Goal: Find specific page/section: Find specific page/section

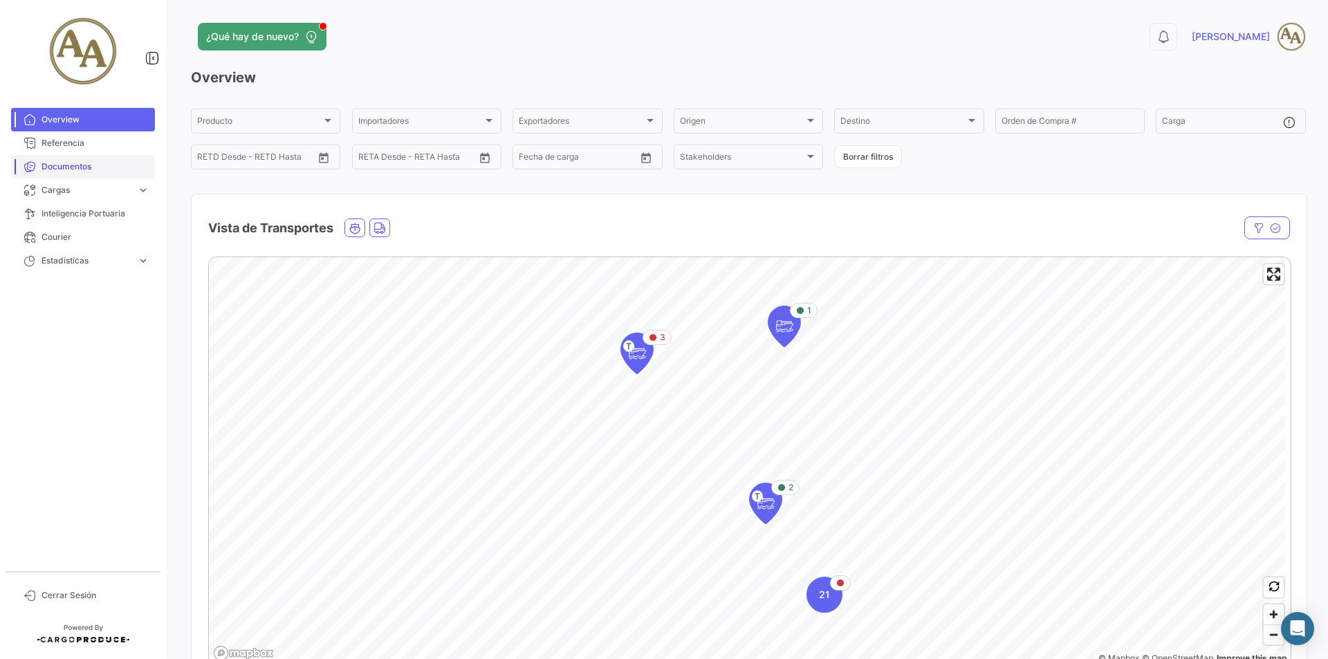
click at [89, 162] on span "Documentos" at bounding box center [95, 166] width 108 height 12
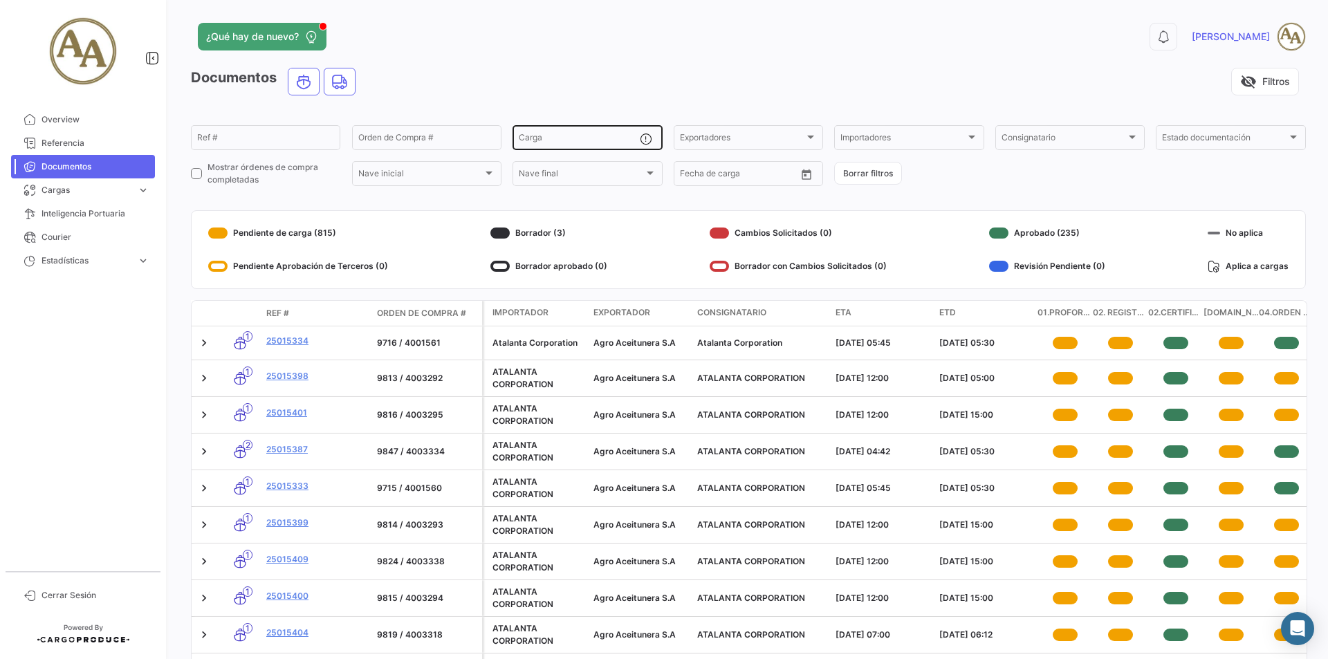
click at [554, 141] on input "Carga" at bounding box center [579, 140] width 120 height 10
click at [381, 138] on input "Orden de Compra #" at bounding box center [426, 140] width 137 height 10
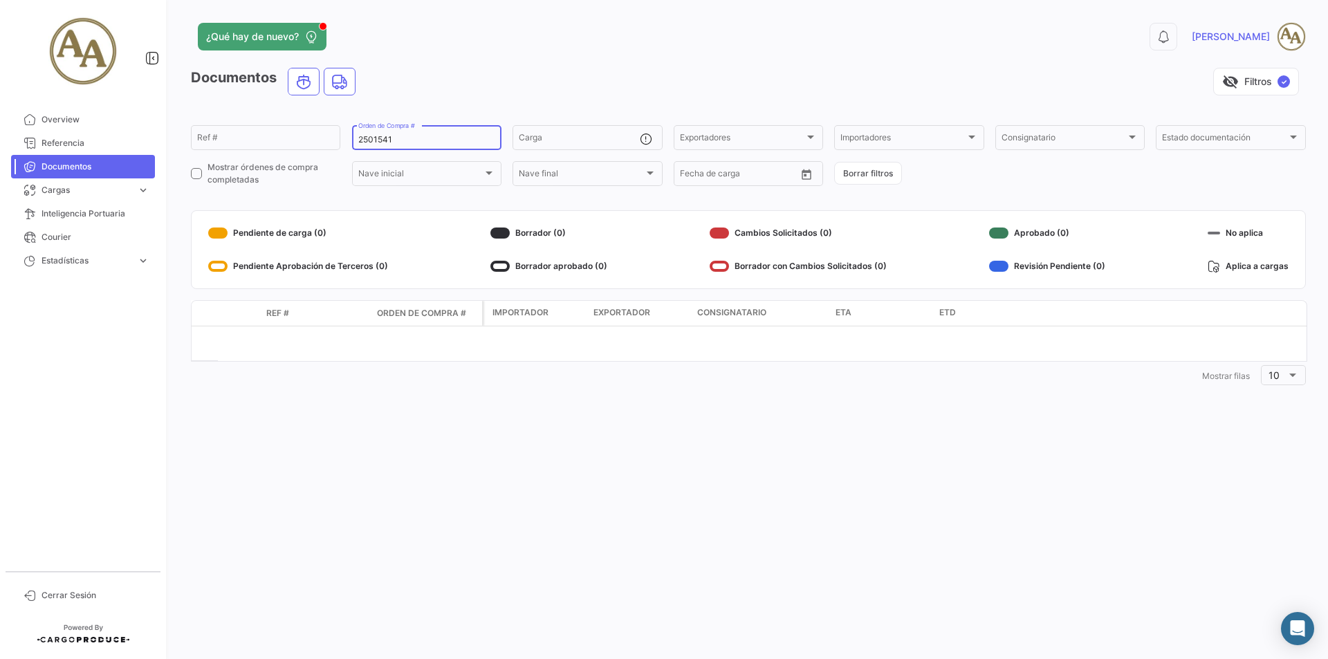
type input "25015419"
drag, startPoint x: 419, startPoint y: 140, endPoint x: 295, endPoint y: 142, distance: 124.5
click at [0, 0] on div "Ref # 25015419 Orden de Compra # Carga Exportadores Exportadores Importadores I…" at bounding box center [0, 0] width 0 height 0
click at [263, 142] on input "Ref #" at bounding box center [265, 140] width 137 height 10
paste input "25015419"
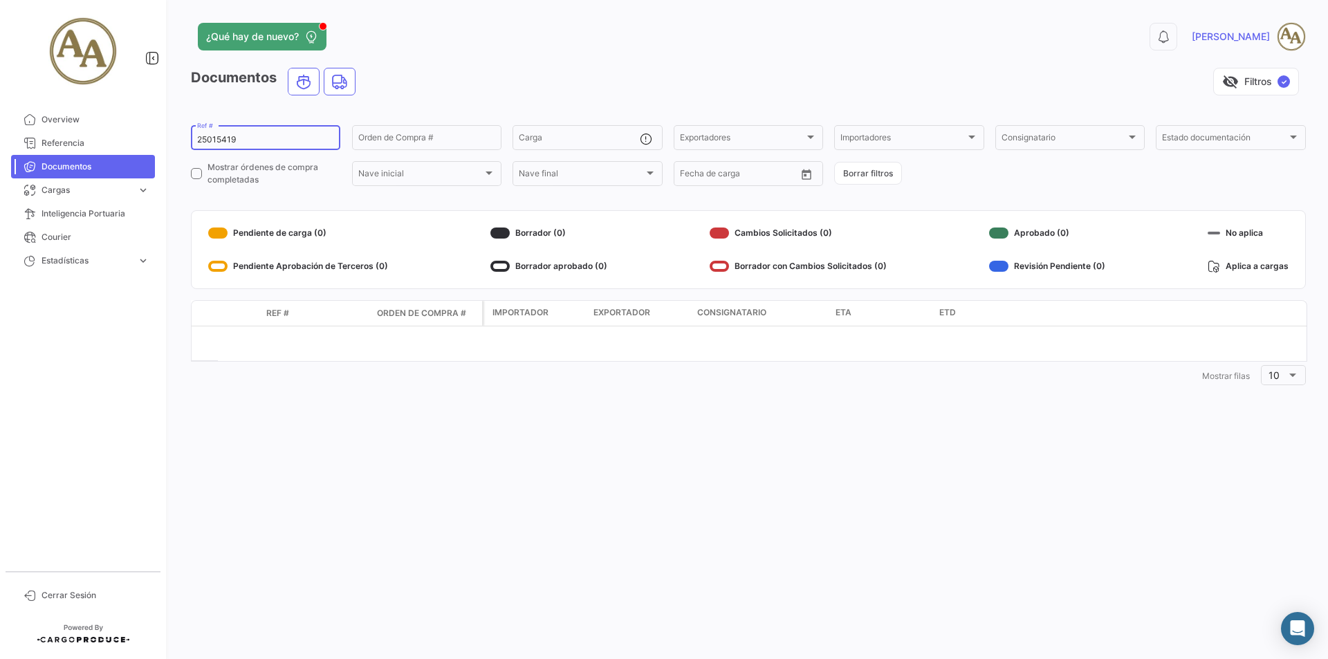
type input "25015419"
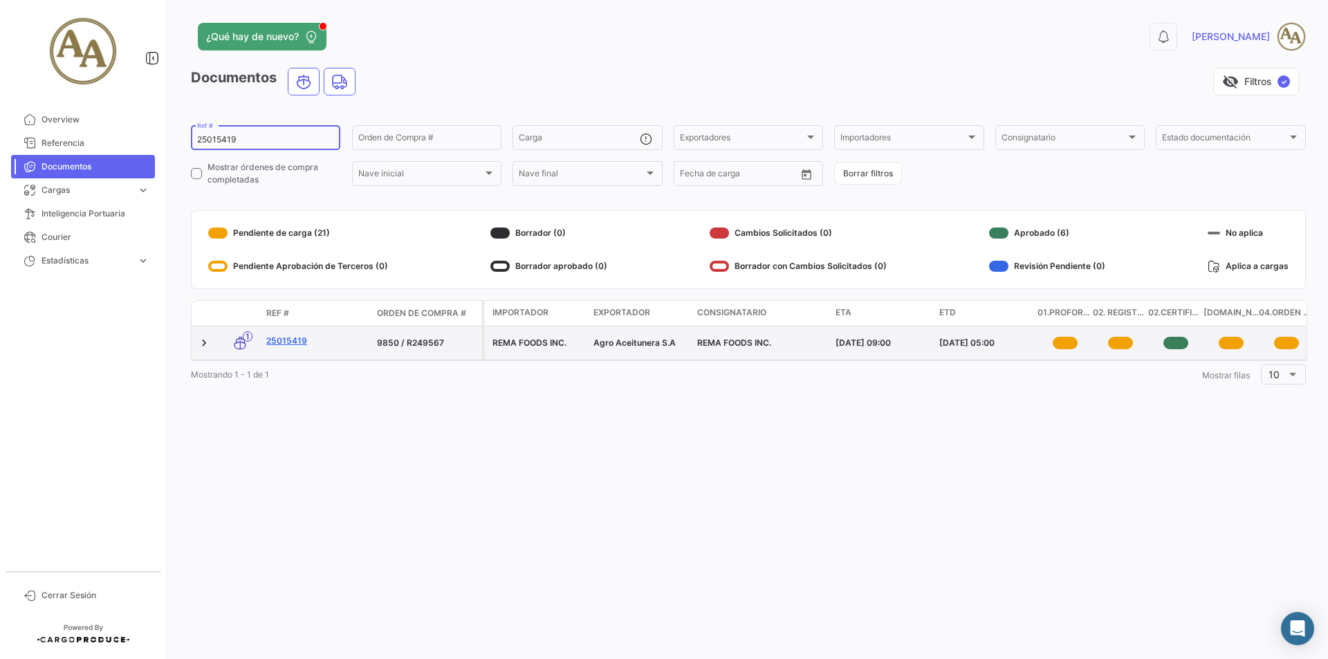
click at [290, 342] on link "25015419" at bounding box center [316, 341] width 100 height 12
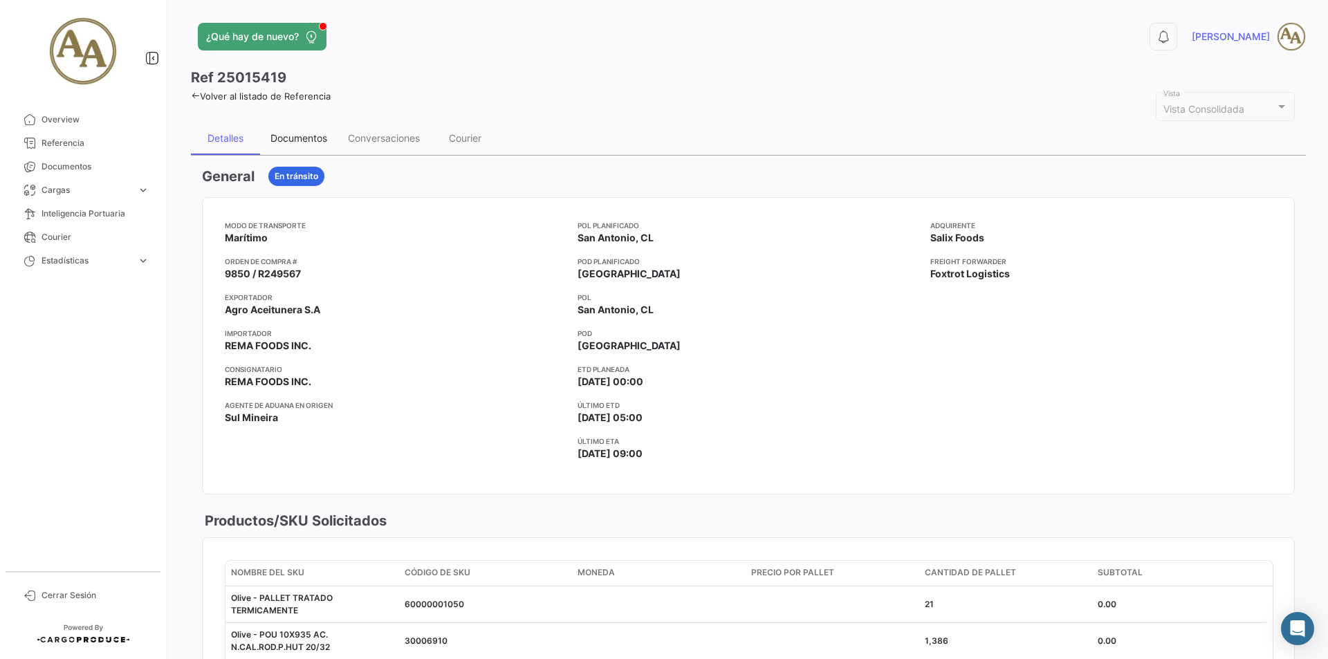
click at [299, 133] on div "Documentos" at bounding box center [298, 138] width 57 height 12
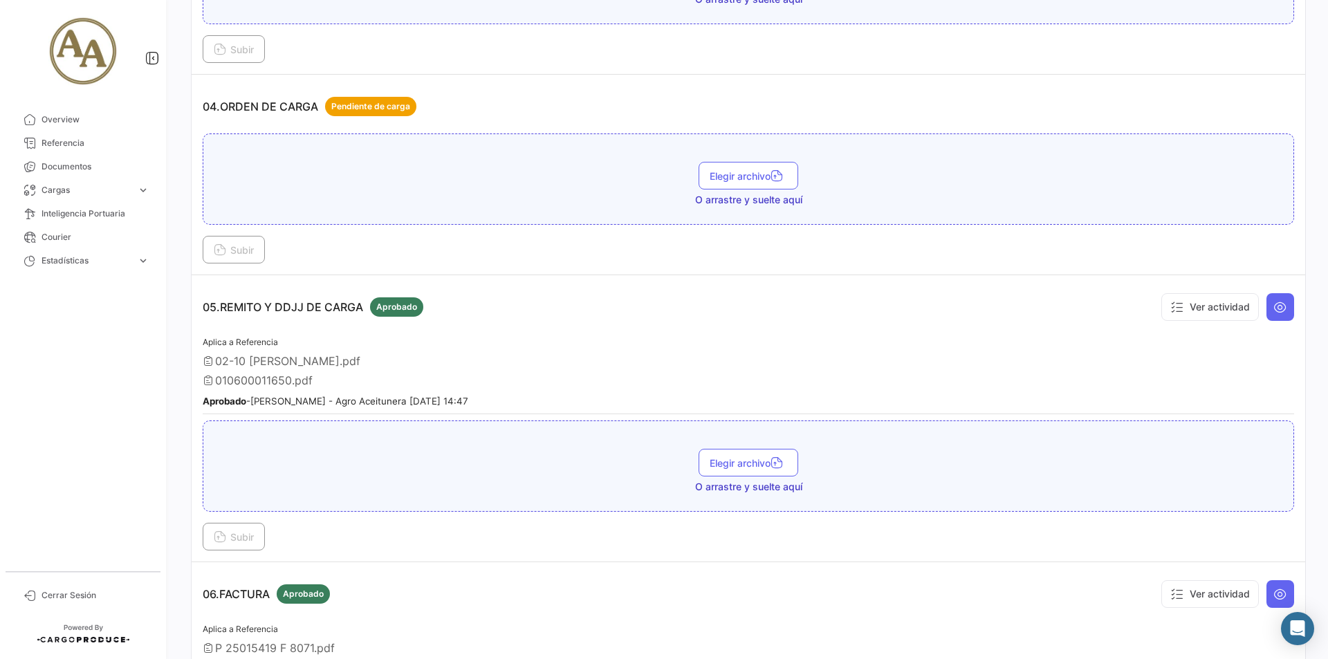
scroll to position [1037, 0]
click at [1219, 309] on button "Ver actividad" at bounding box center [1210, 309] width 98 height 28
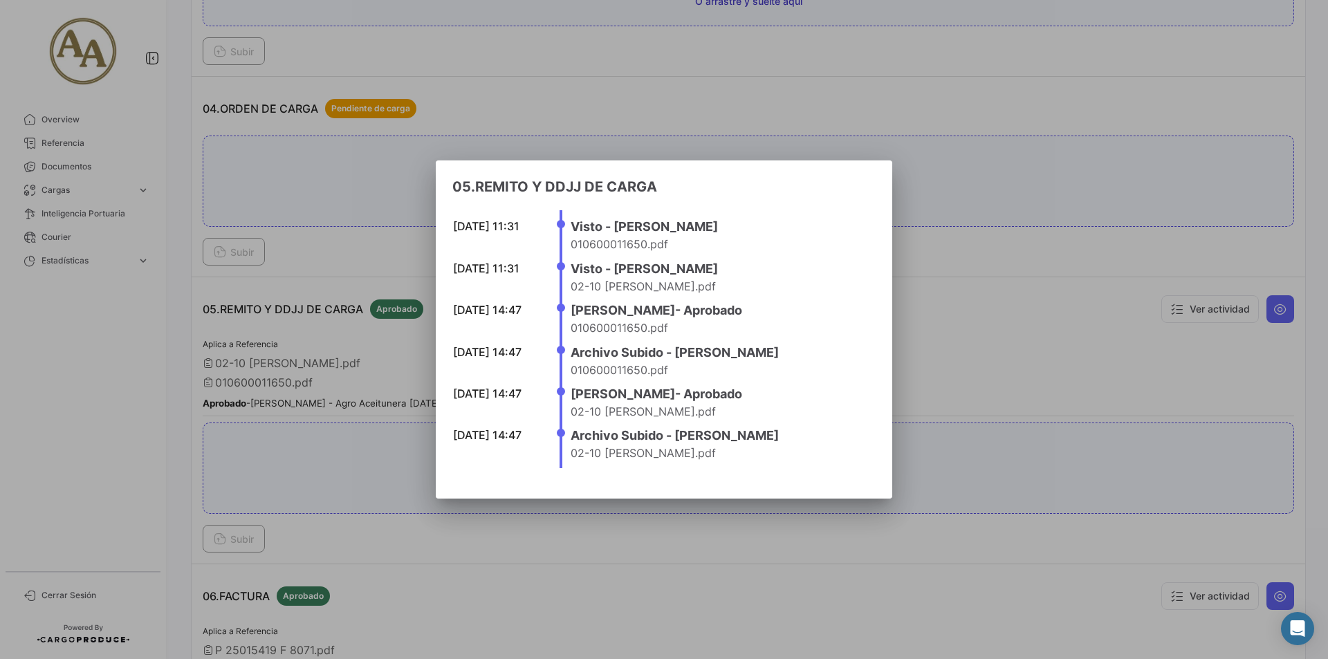
click at [1004, 382] on div at bounding box center [664, 329] width 1328 height 659
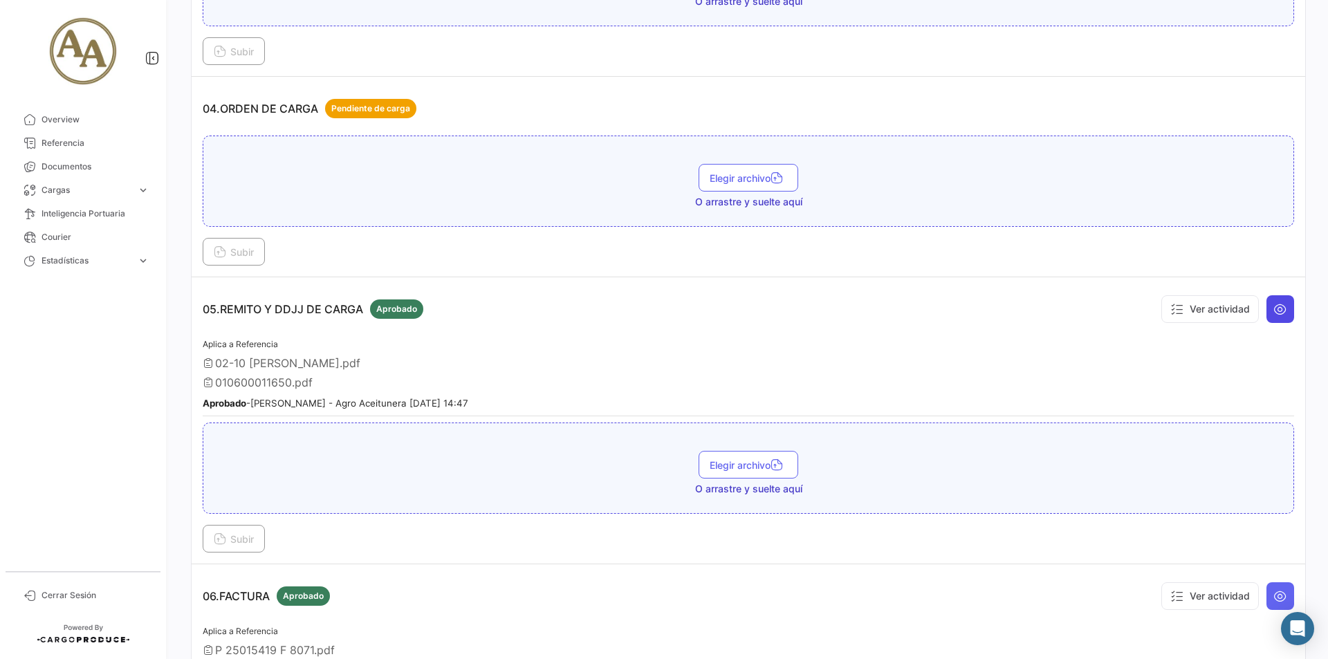
click at [1274, 313] on icon at bounding box center [1280, 309] width 14 height 14
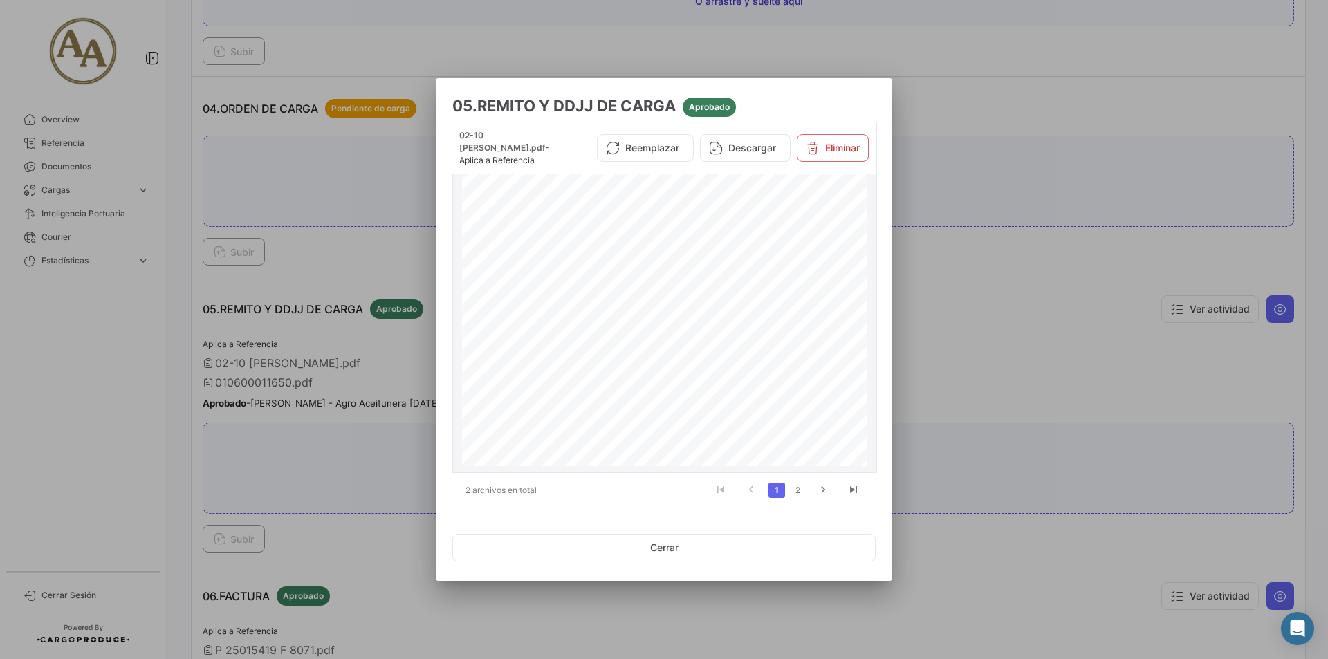
scroll to position [0, 0]
click at [801, 490] on link "2" at bounding box center [797, 490] width 17 height 15
click at [995, 290] on div at bounding box center [664, 329] width 1328 height 659
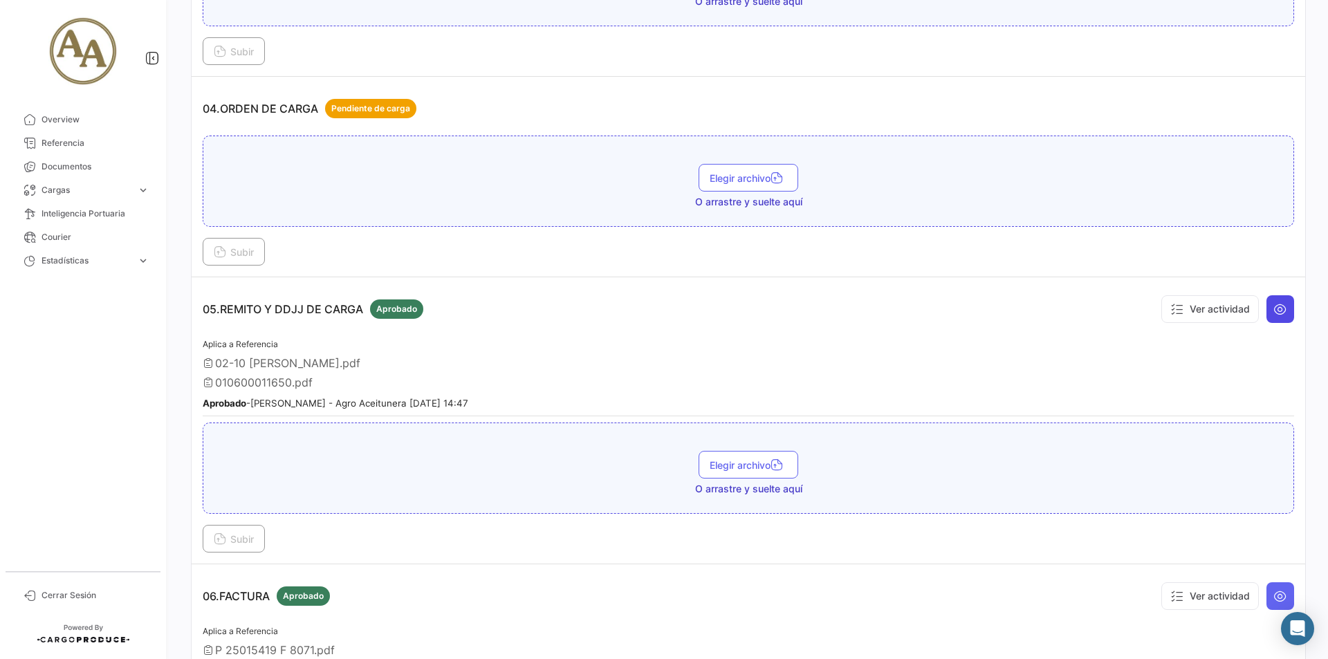
click at [1278, 308] on icon at bounding box center [1280, 309] width 14 height 14
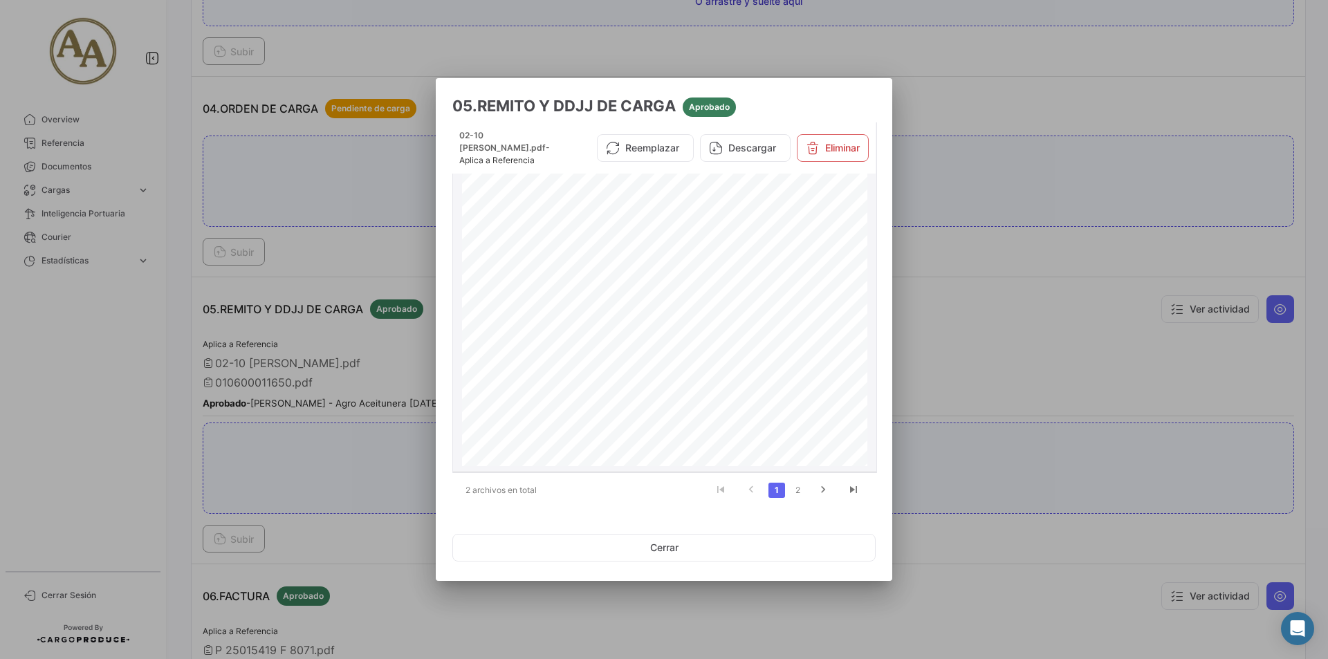
scroll to position [283, 0]
click at [606, 544] on button "Cerrar" at bounding box center [663, 548] width 423 height 28
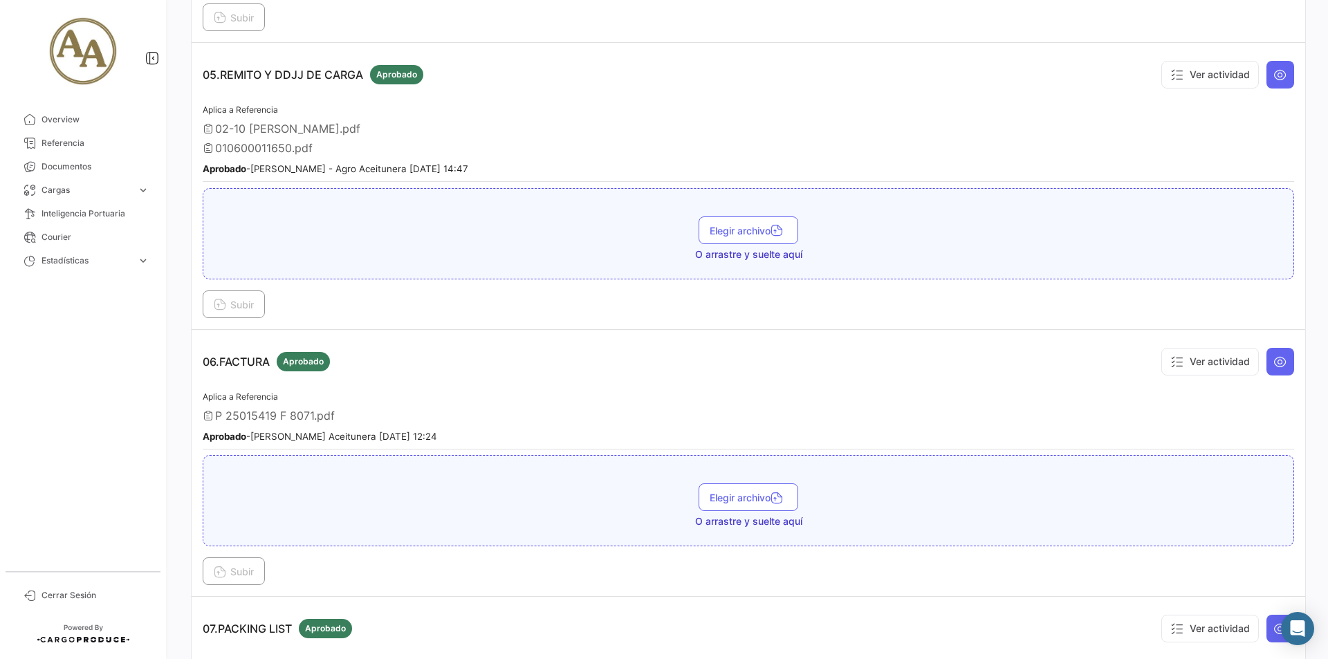
scroll to position [1314, 0]
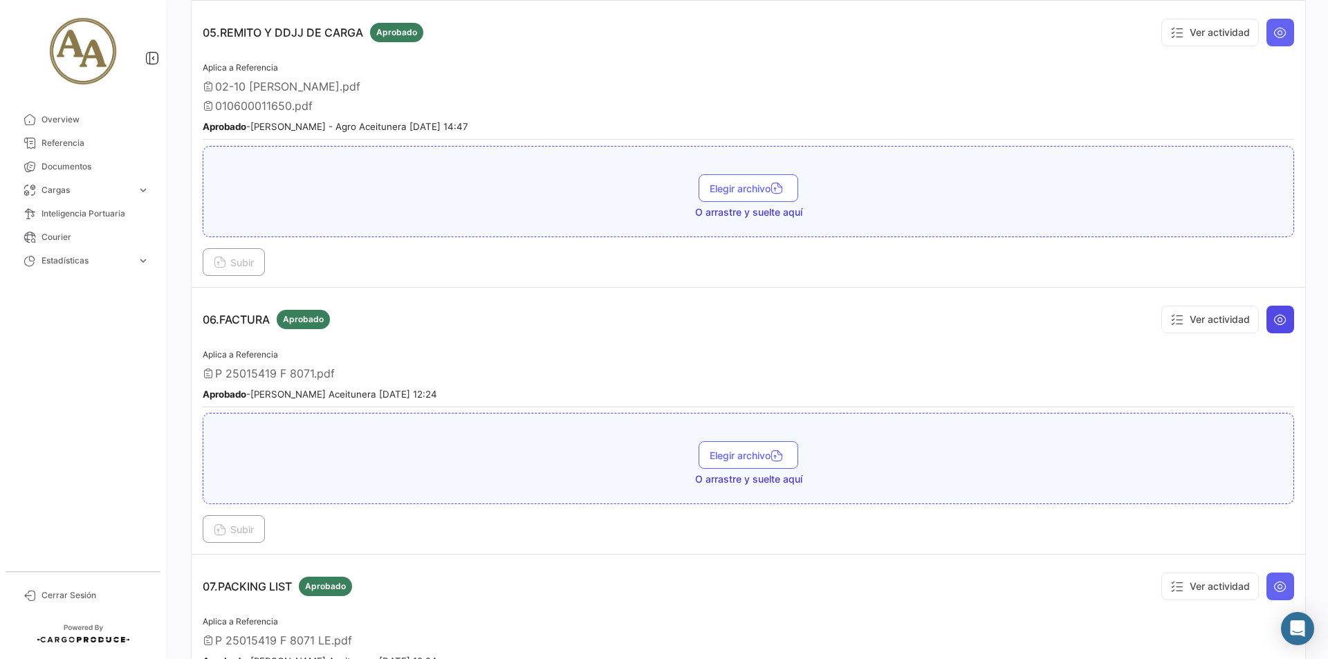
click at [1266, 321] on button at bounding box center [1280, 320] width 28 height 28
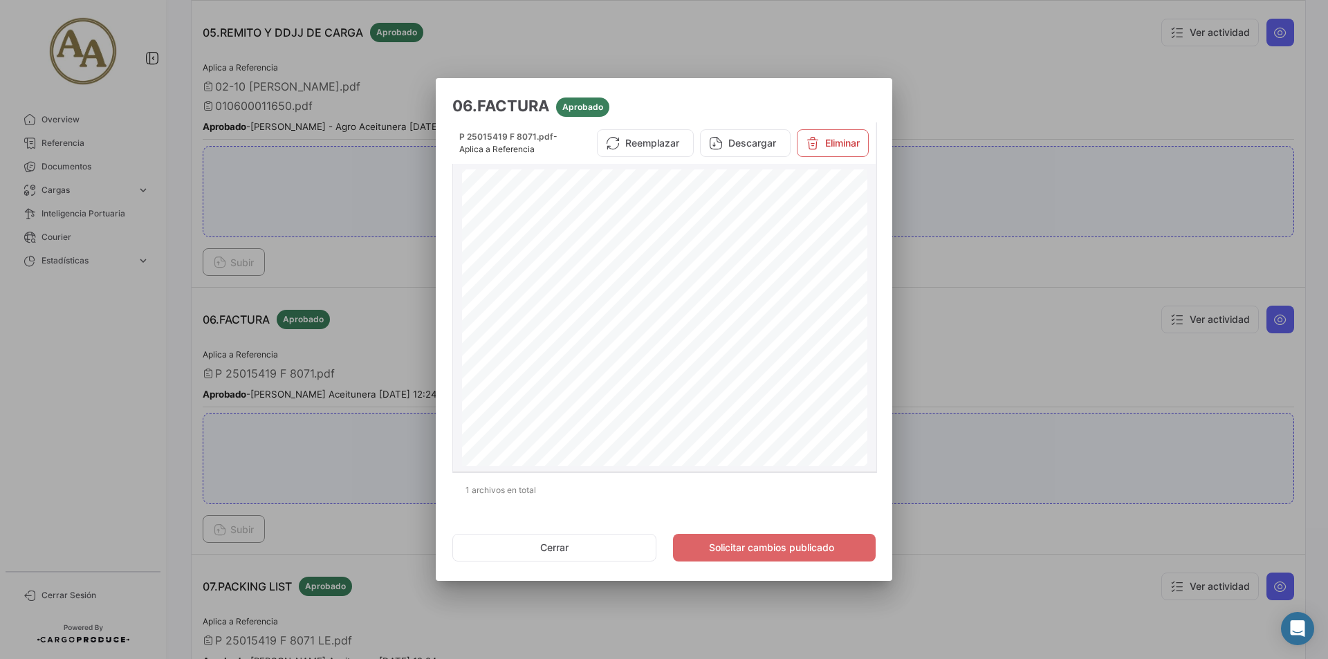
scroll to position [0, 0]
click at [989, 338] on div at bounding box center [664, 329] width 1328 height 659
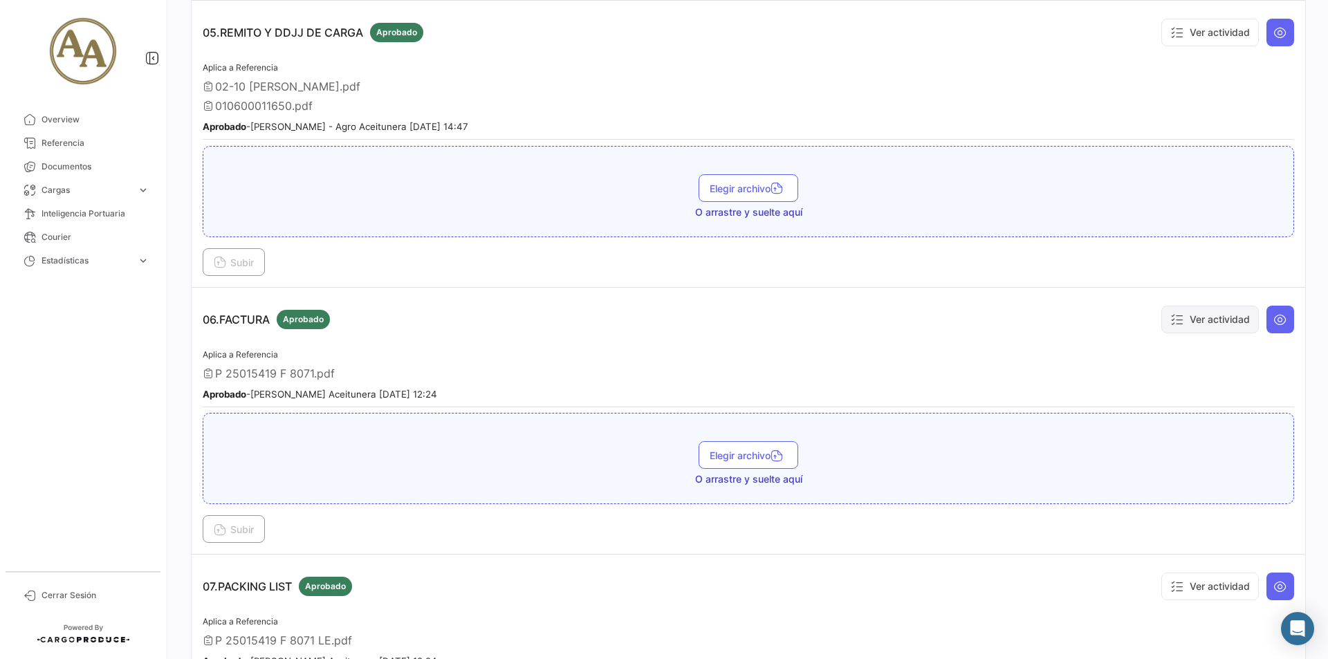
click at [1198, 326] on button "Ver actividad" at bounding box center [1210, 320] width 98 height 28
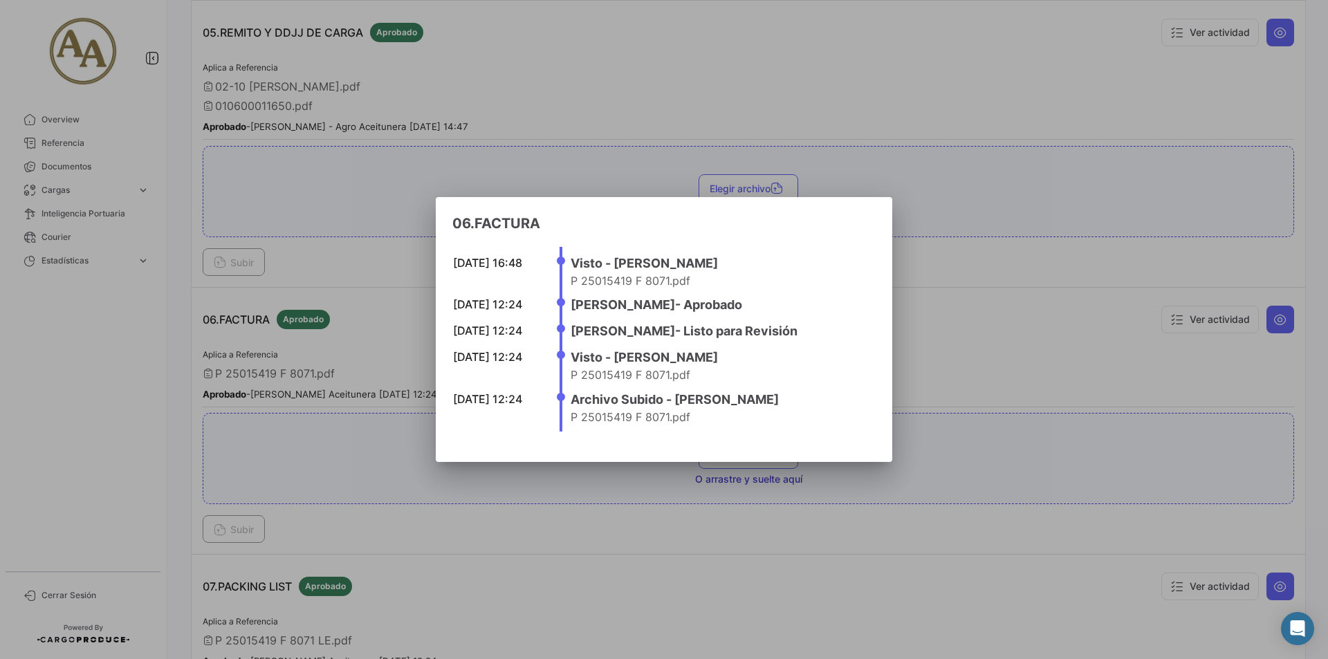
click at [999, 309] on div at bounding box center [664, 329] width 1328 height 659
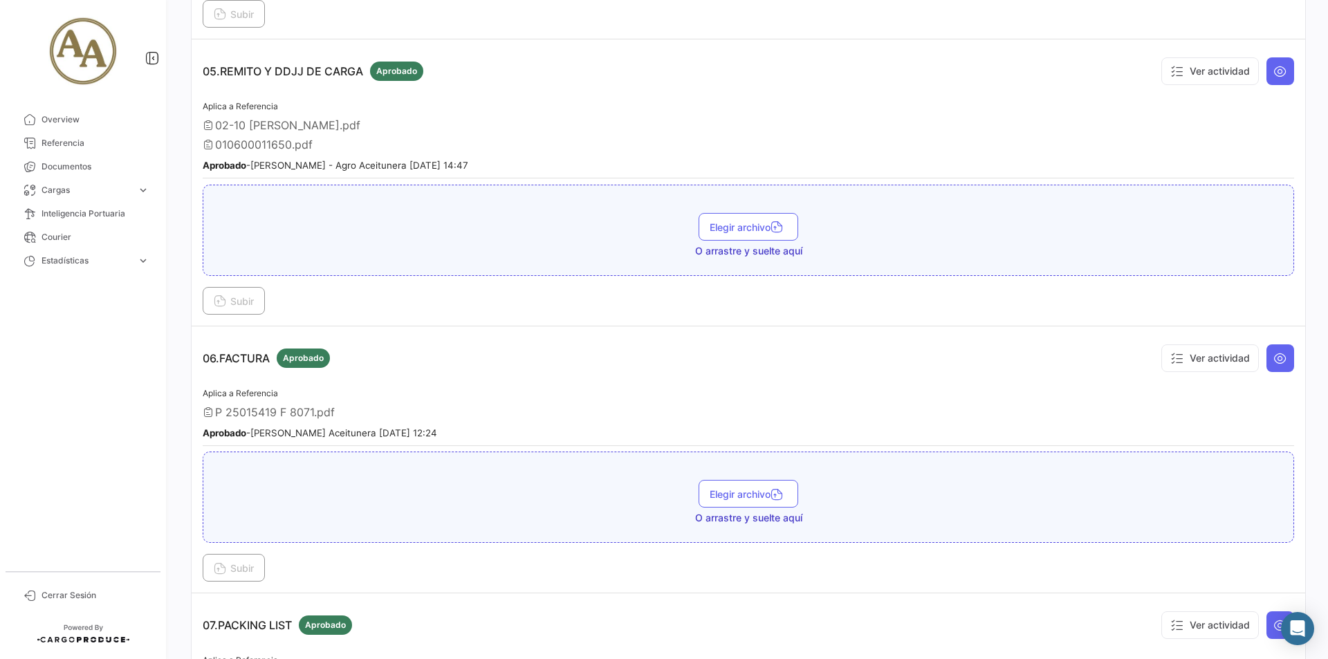
scroll to position [1107, 0]
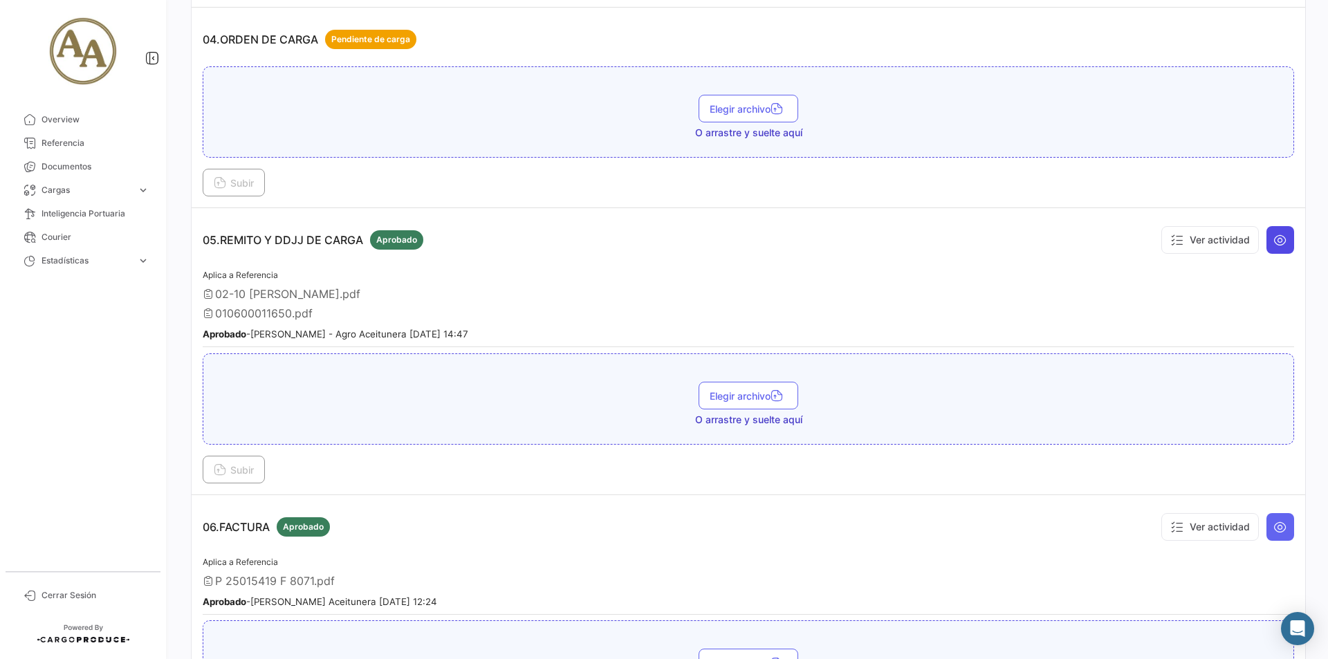
click at [1274, 243] on icon at bounding box center [1280, 240] width 14 height 14
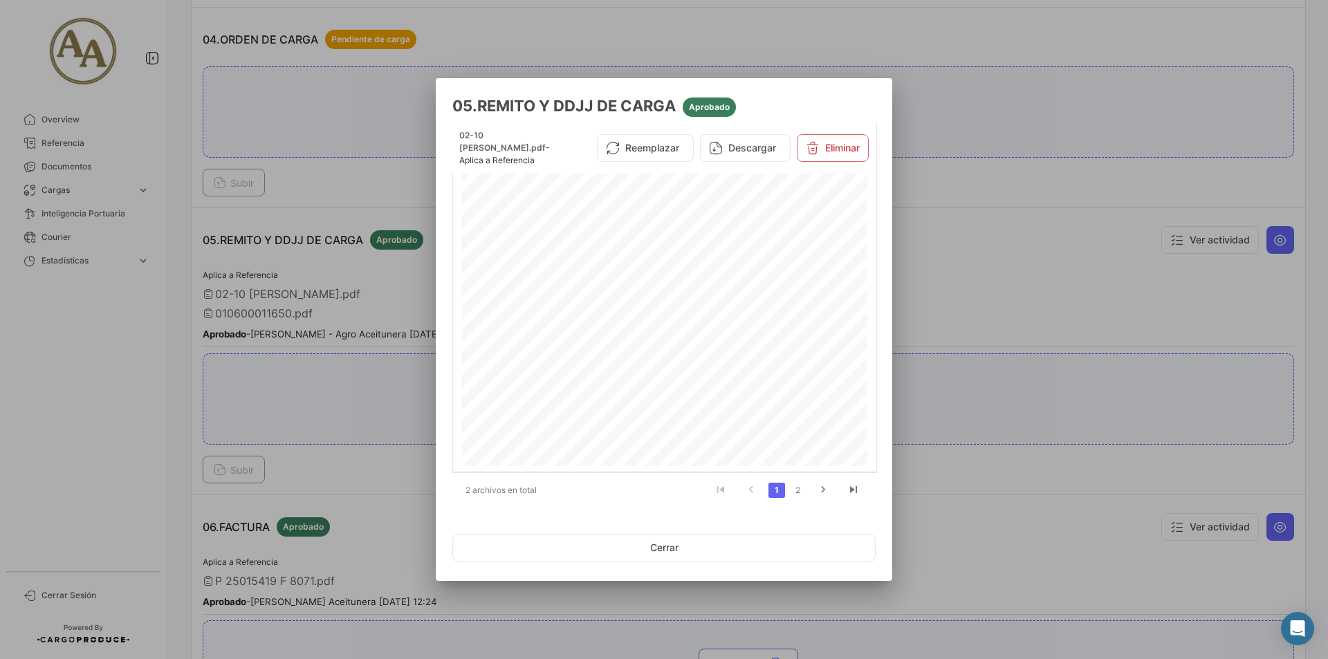
click at [1028, 332] on div at bounding box center [664, 329] width 1328 height 659
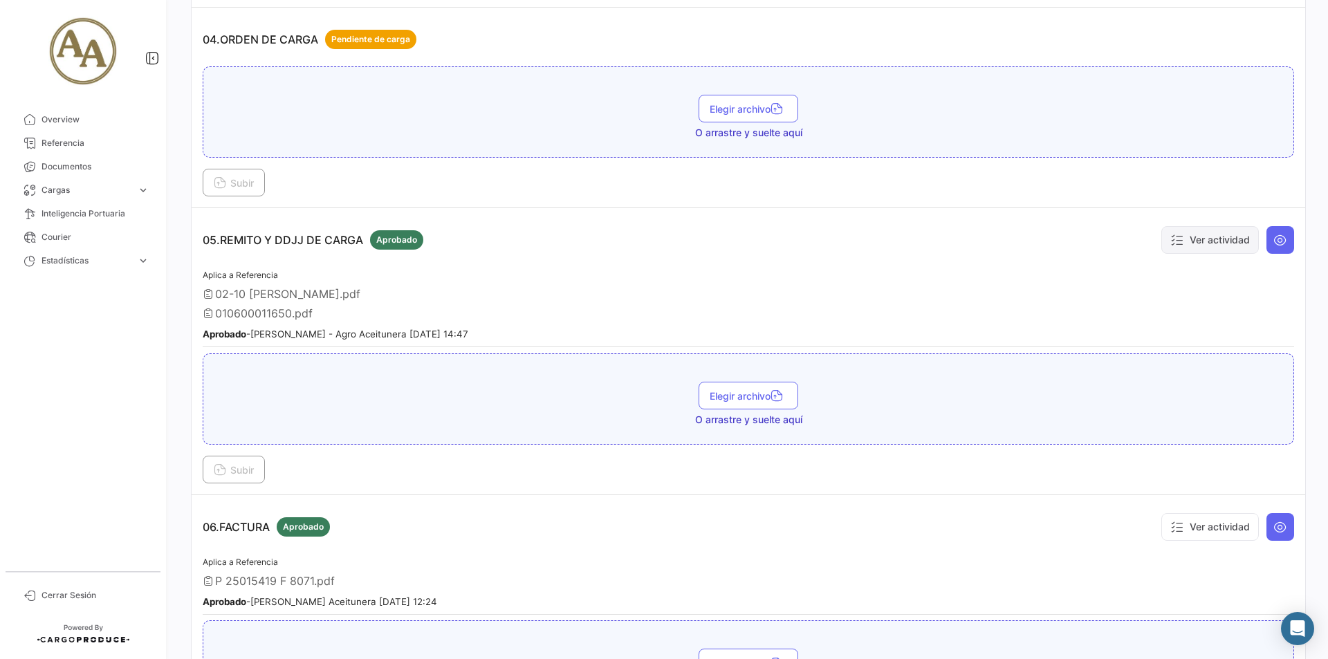
click at [1212, 242] on button "Ver actividad" at bounding box center [1210, 240] width 98 height 28
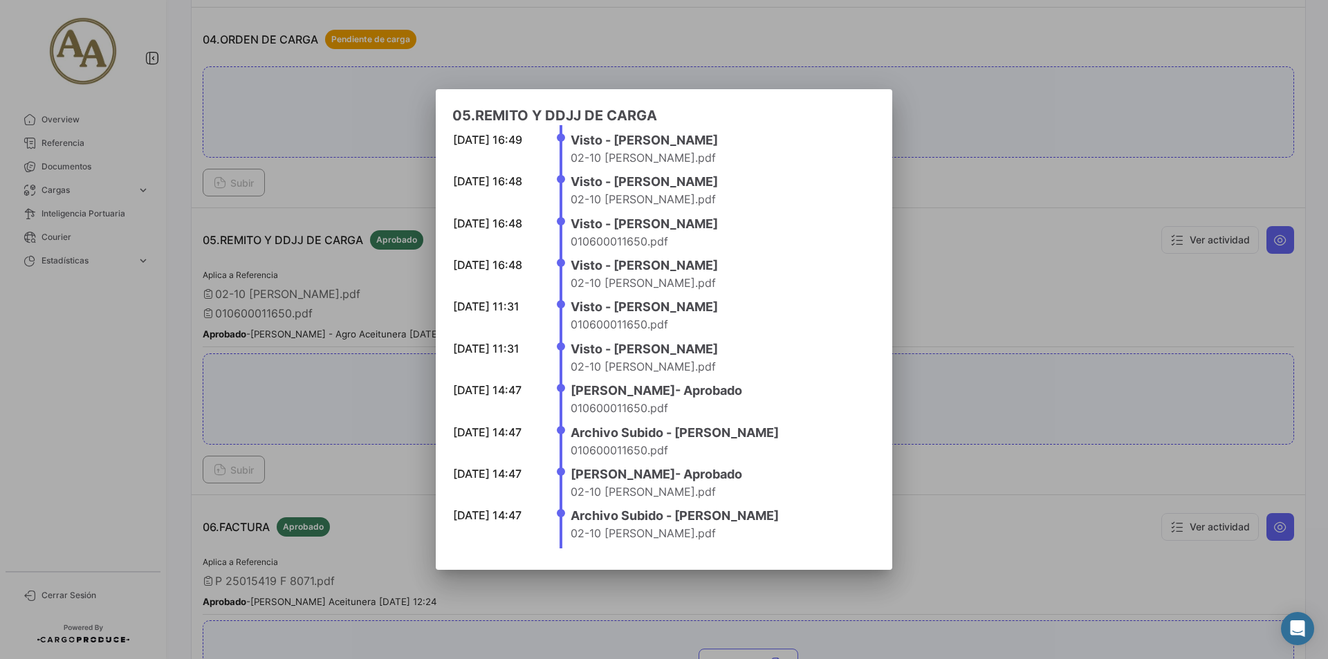
scroll to position [0, 0]
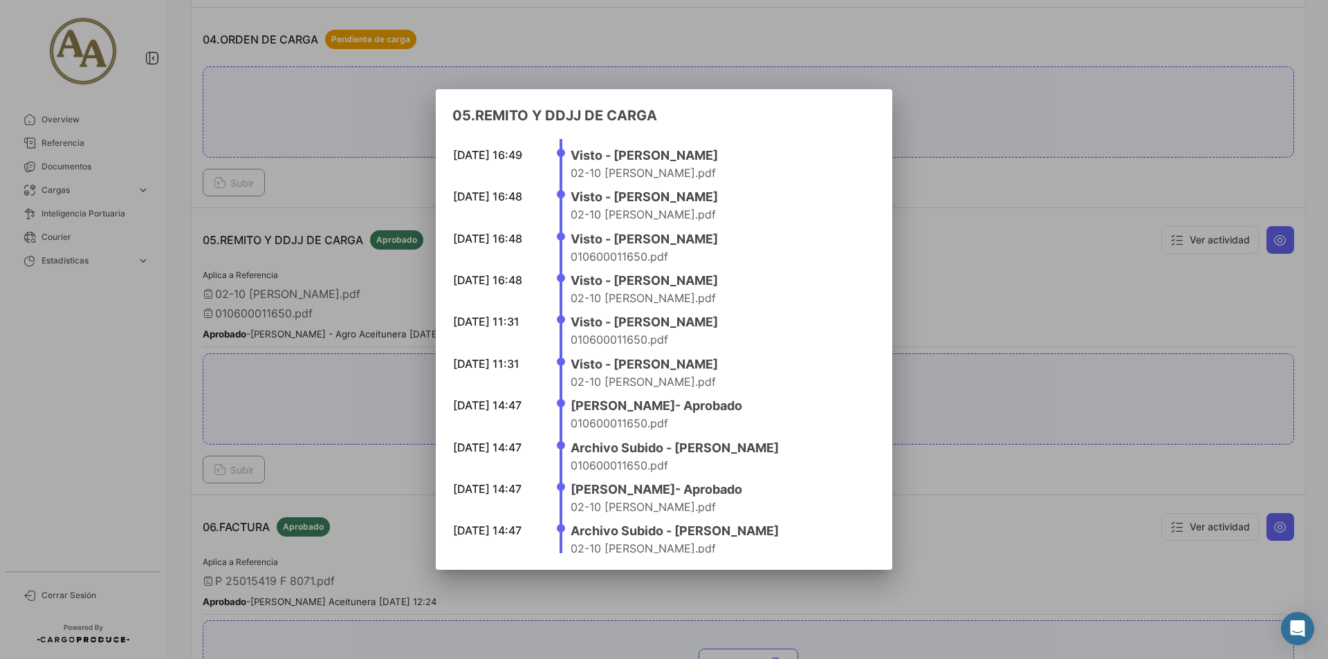
click at [986, 340] on div at bounding box center [664, 329] width 1328 height 659
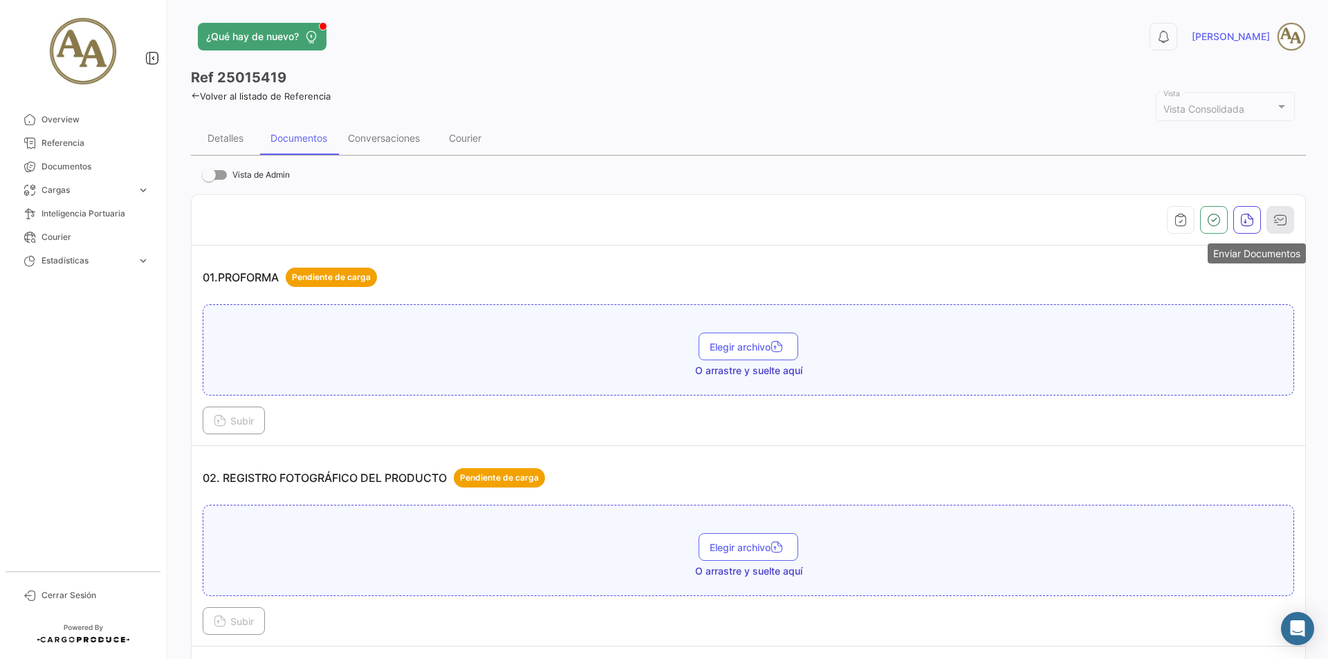
click at [1273, 223] on icon "button" at bounding box center [1280, 220] width 14 height 14
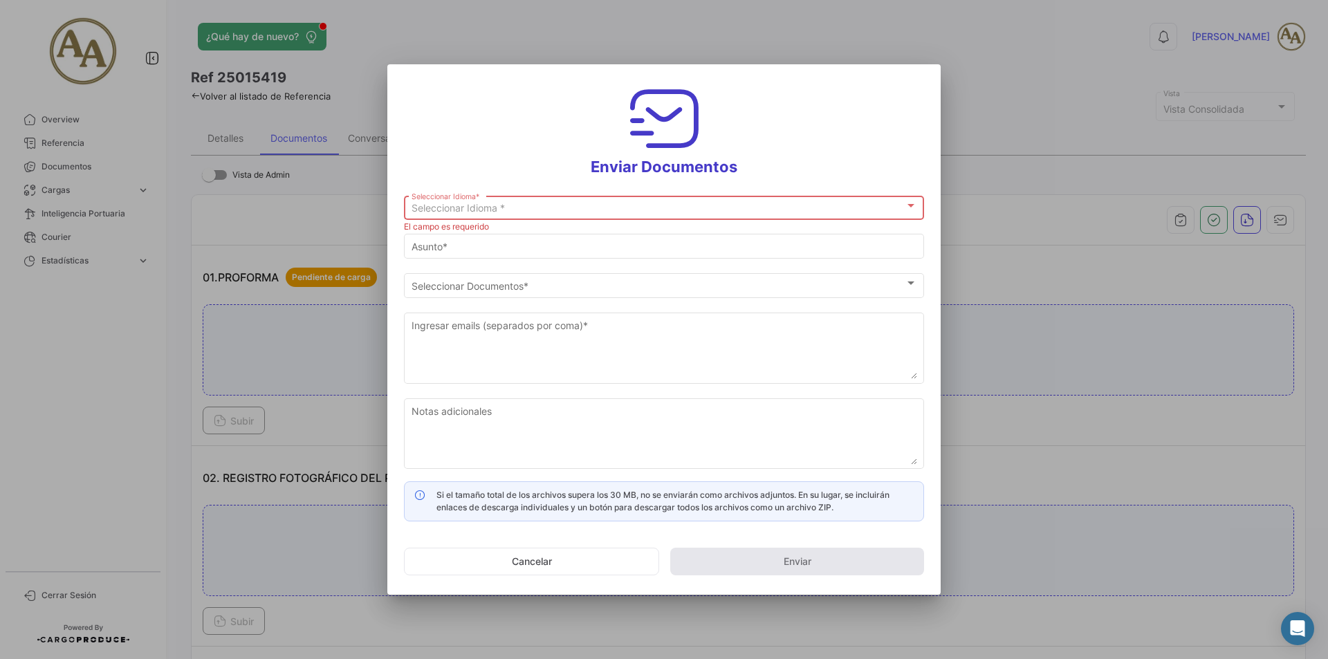
click at [518, 219] on div "Seleccionar Idioma * Seleccionar Idioma *" at bounding box center [665, 206] width 506 height 27
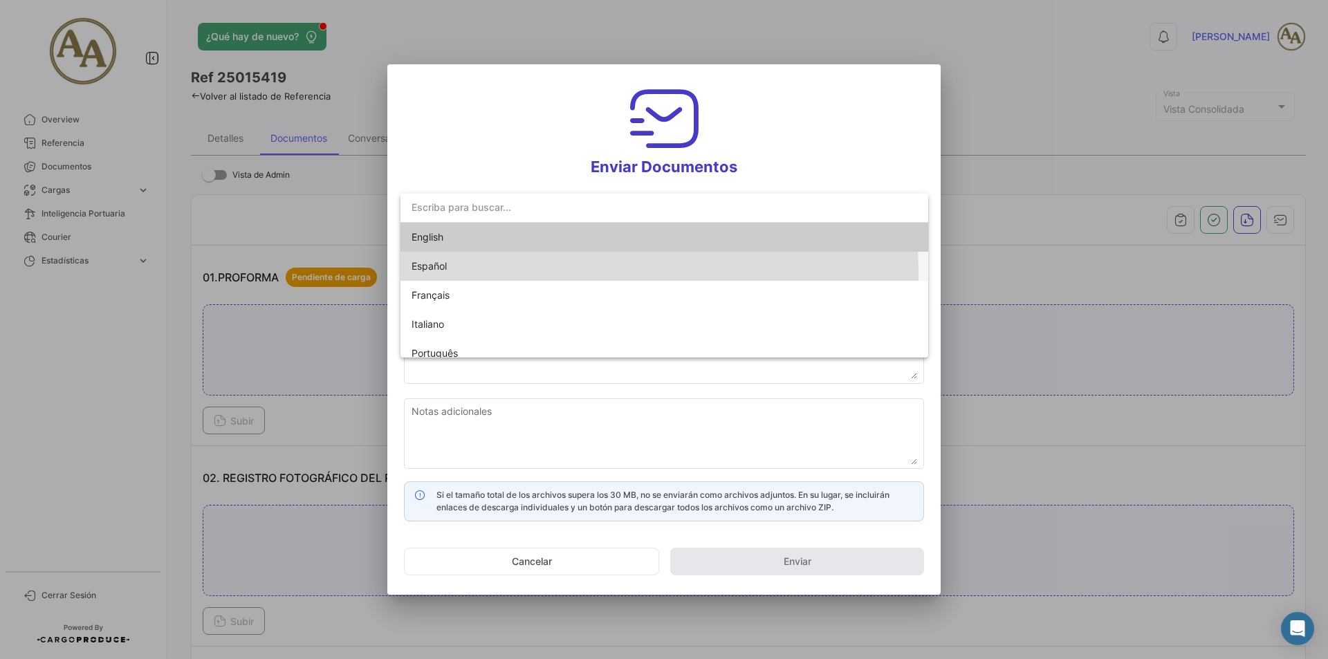
click at [476, 275] on span "Español" at bounding box center [509, 266] width 194 height 29
type input "[PERSON_NAME] compartido los documentos de la OC # 25015419 contigo"
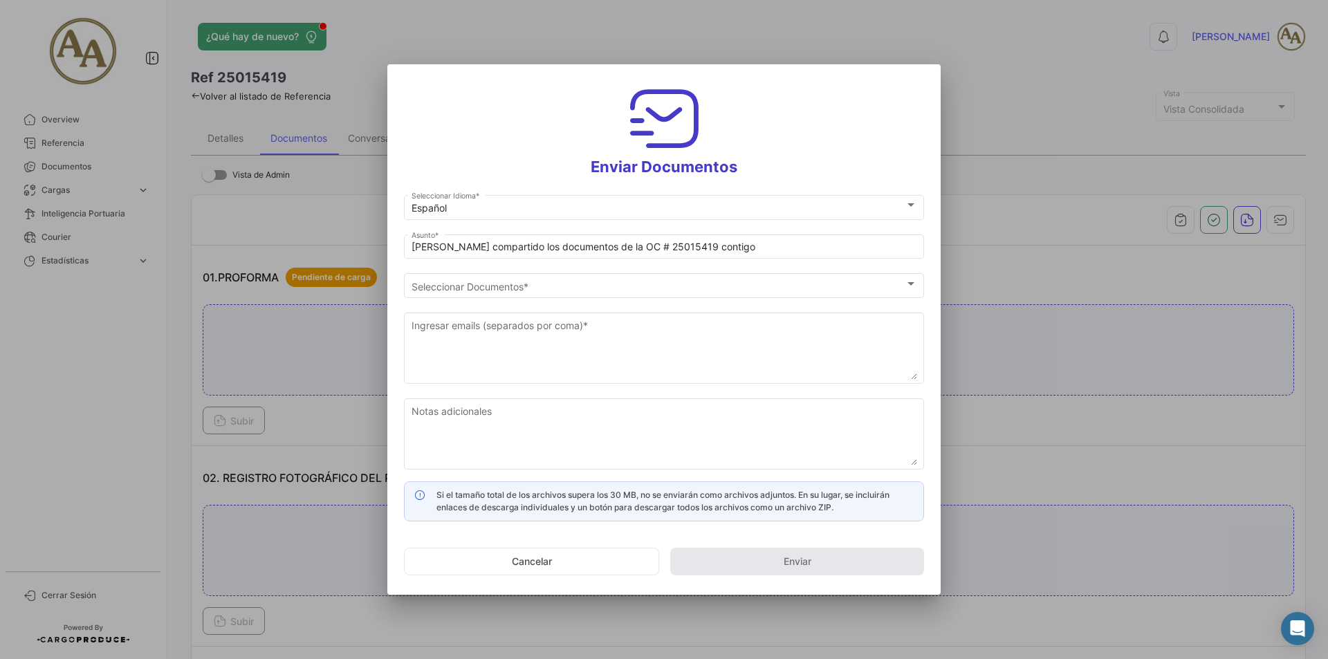
click at [517, 299] on div "Seleccionar Documentos Seleccionar Documentos *" at bounding box center [664, 290] width 520 height 35
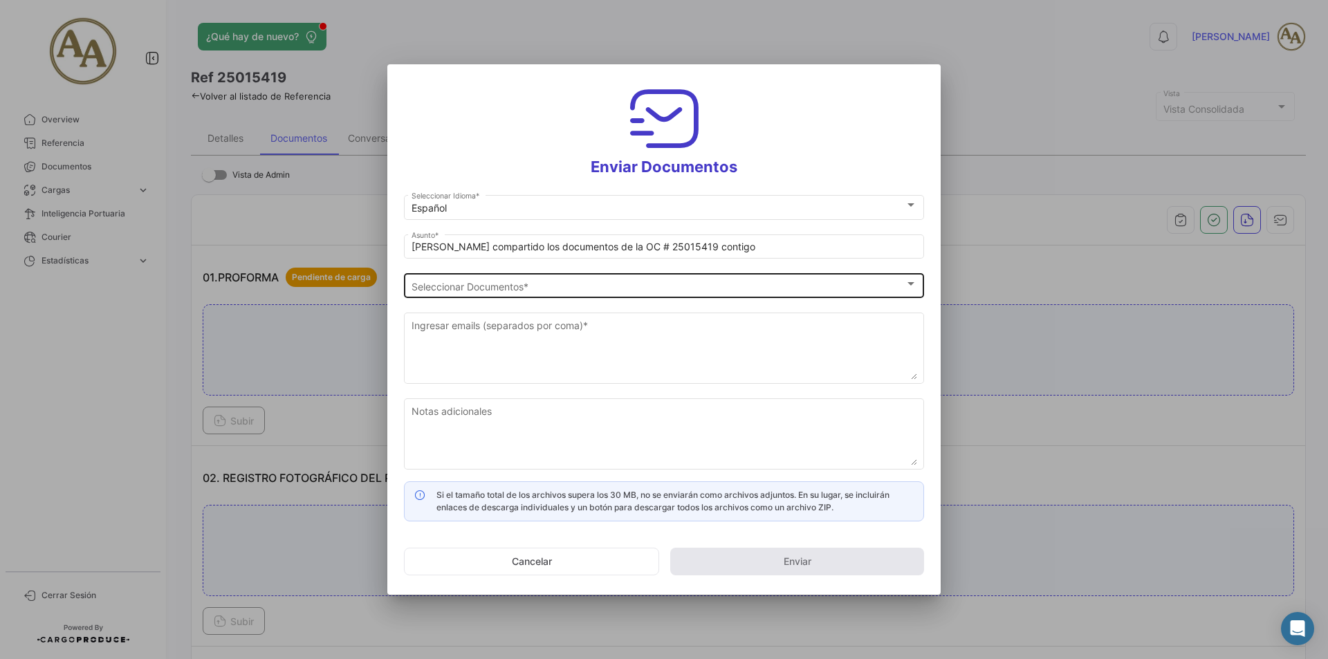
click at [522, 286] on span "Seleccionar Documentos" at bounding box center [658, 287] width 493 height 12
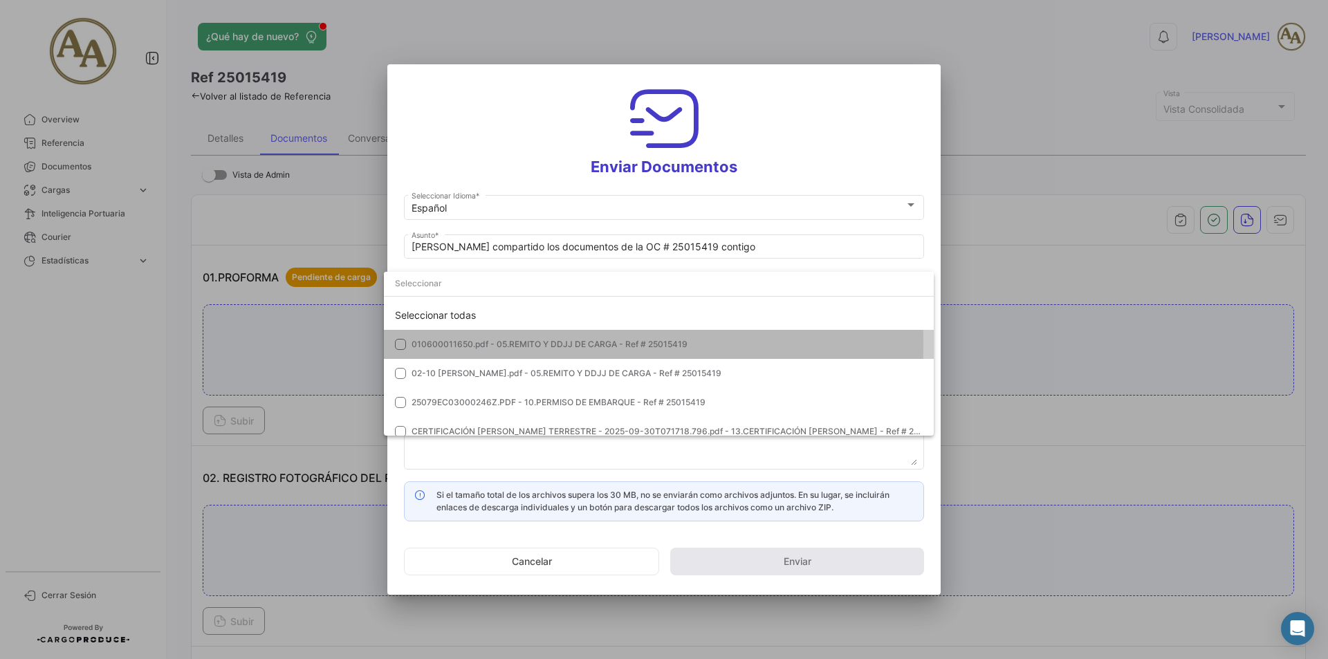
click at [401, 343] on mat-pseudo-checkbox at bounding box center [400, 344] width 11 height 11
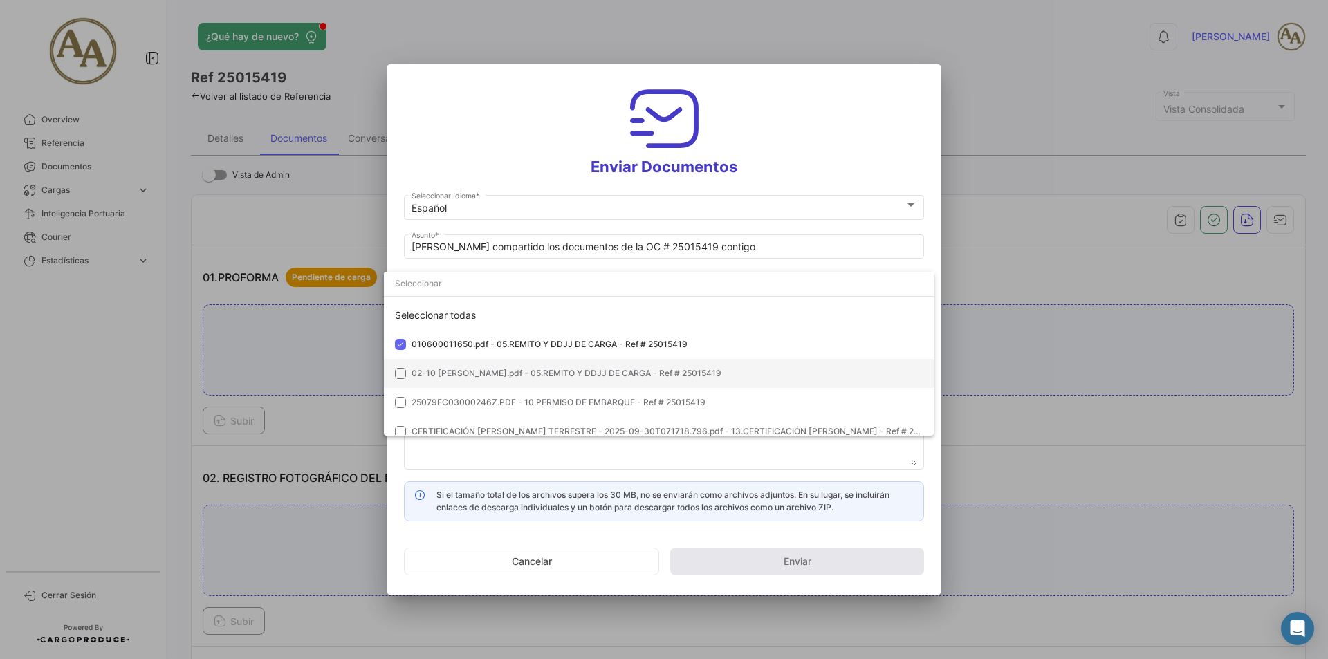
click at [405, 378] on mat-pseudo-checkbox at bounding box center [400, 373] width 11 height 11
click at [587, 560] on div at bounding box center [664, 329] width 1328 height 659
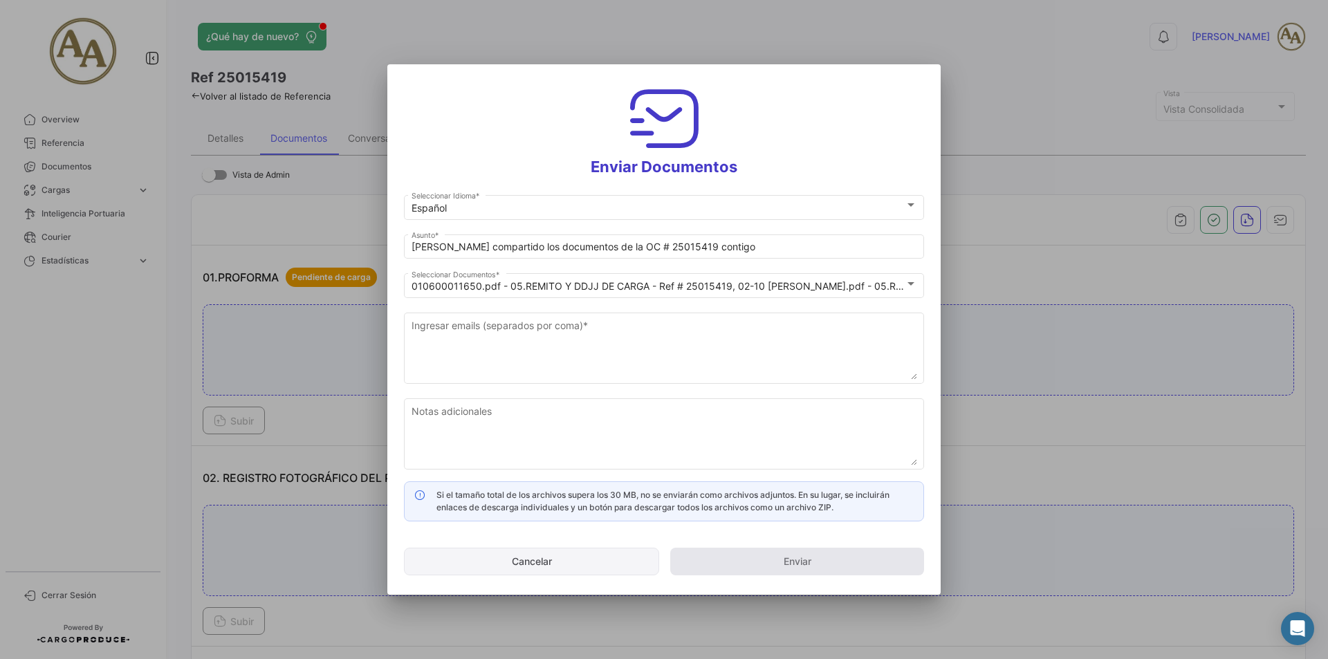
click at [584, 565] on button "Cancelar" at bounding box center [531, 562] width 255 height 28
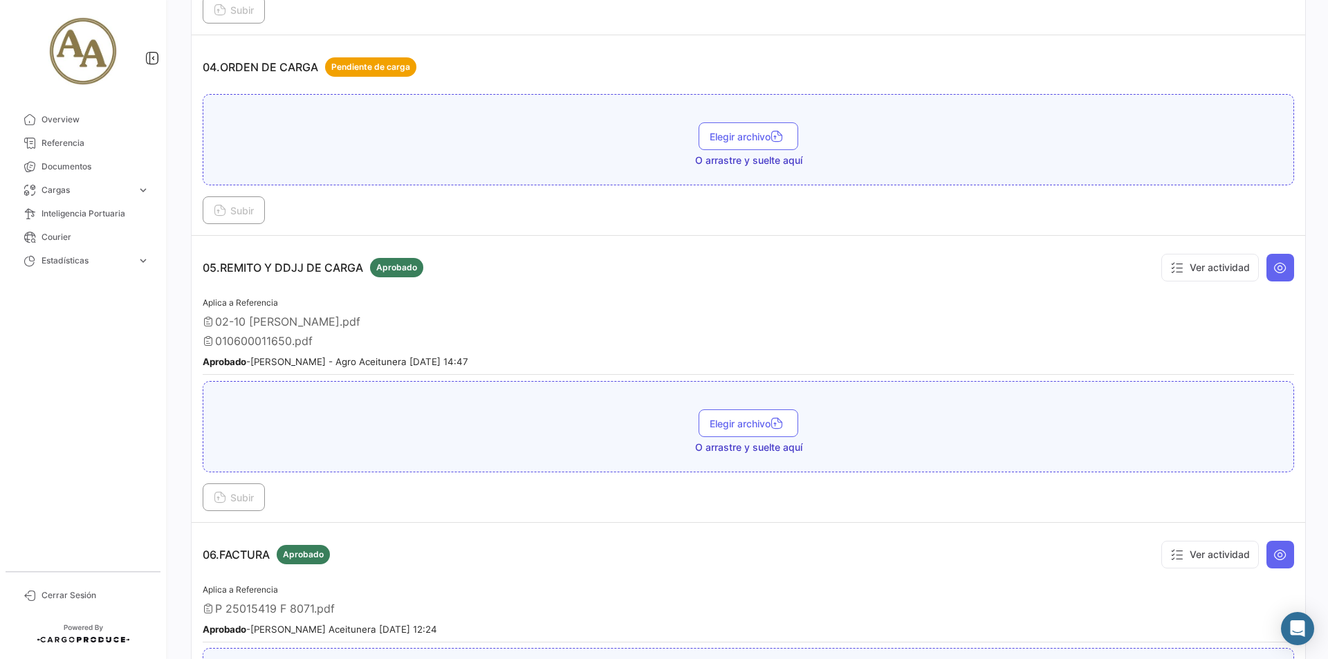
scroll to position [1107, 0]
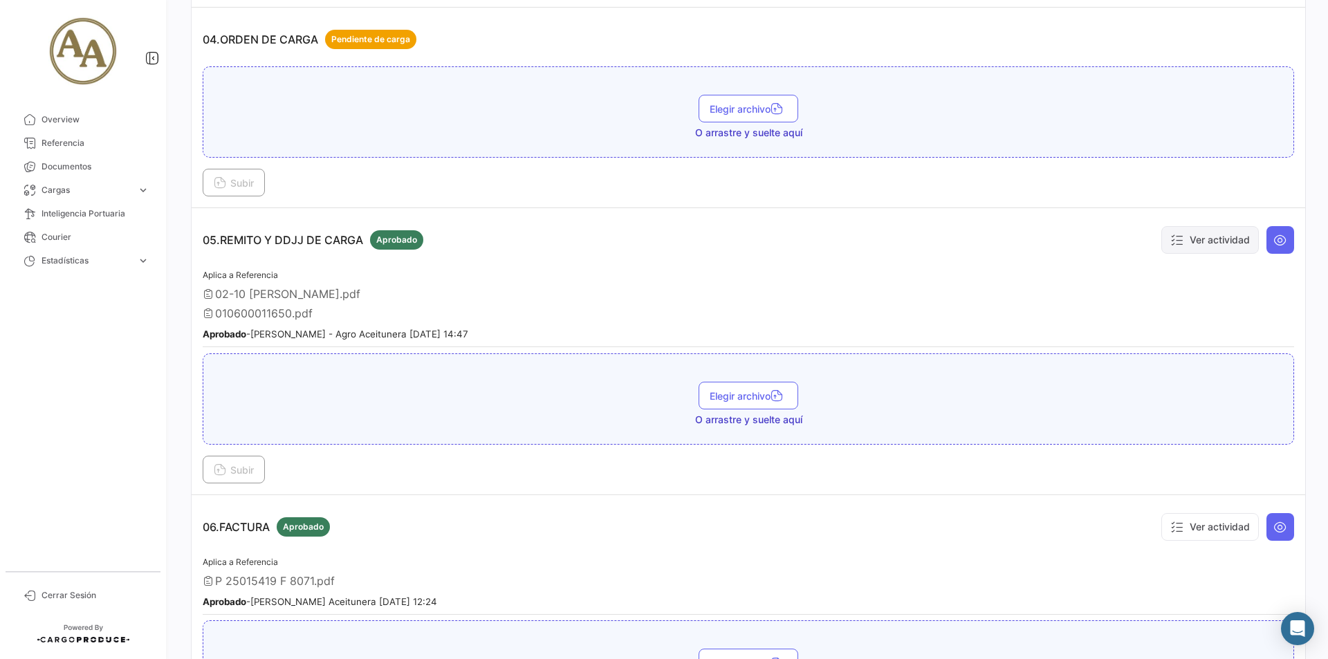
click at [1203, 242] on button "Ver actividad" at bounding box center [1210, 240] width 98 height 28
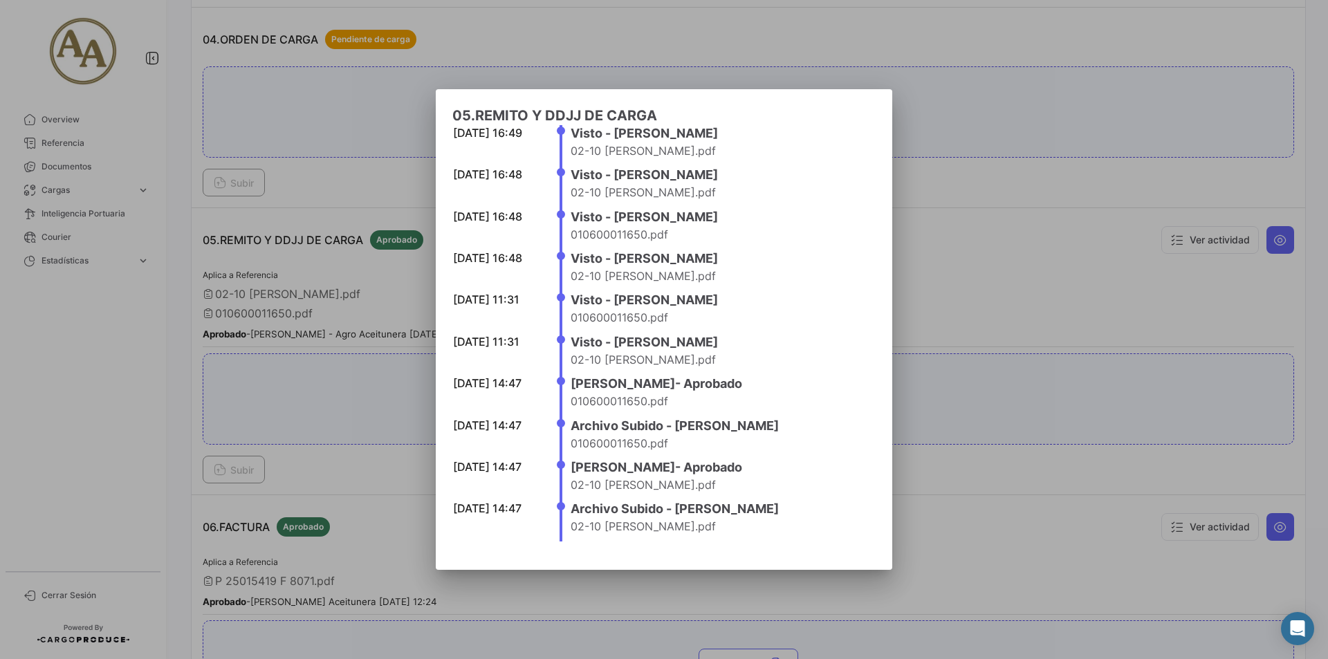
scroll to position [24, 0]
click at [957, 373] on div at bounding box center [664, 329] width 1328 height 659
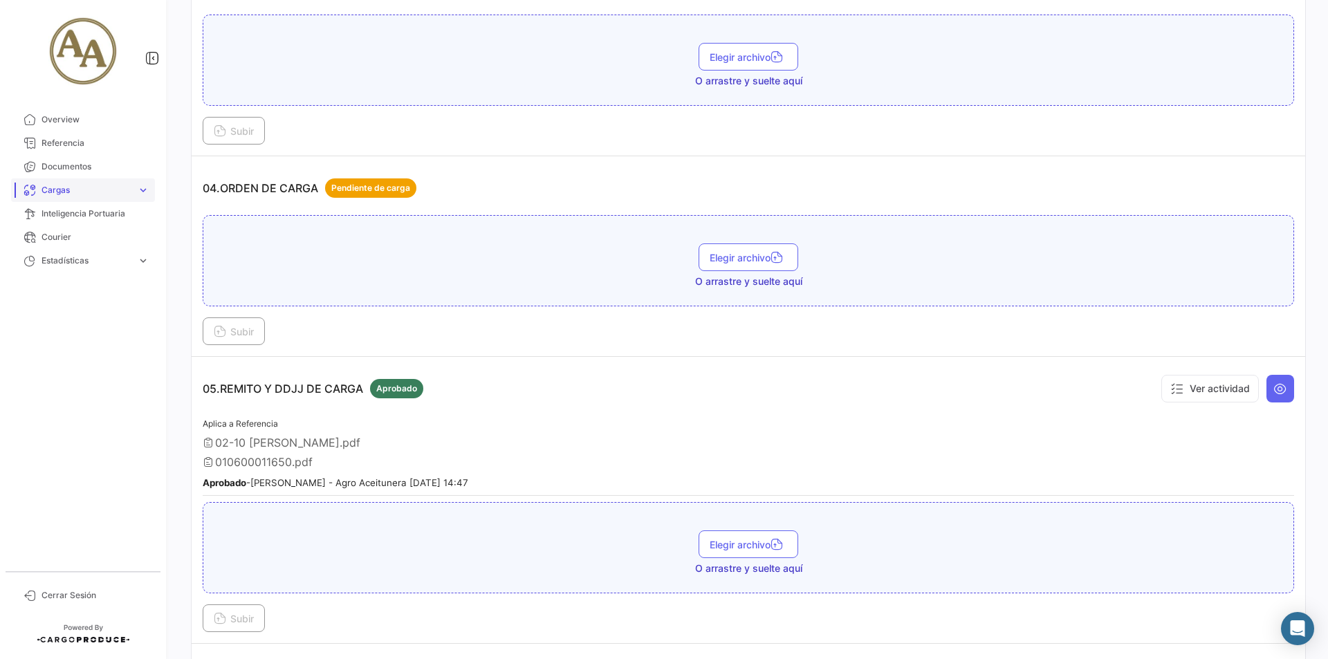
scroll to position [899, 0]
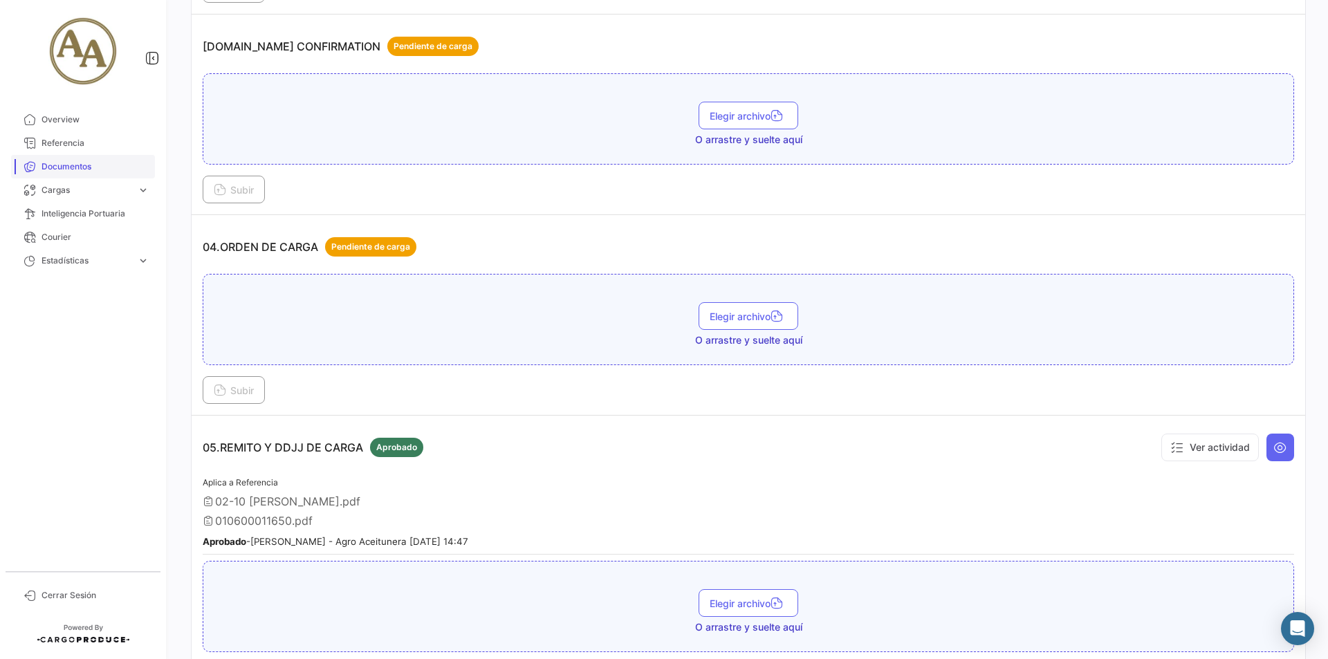
click at [90, 165] on span "Documentos" at bounding box center [95, 166] width 108 height 12
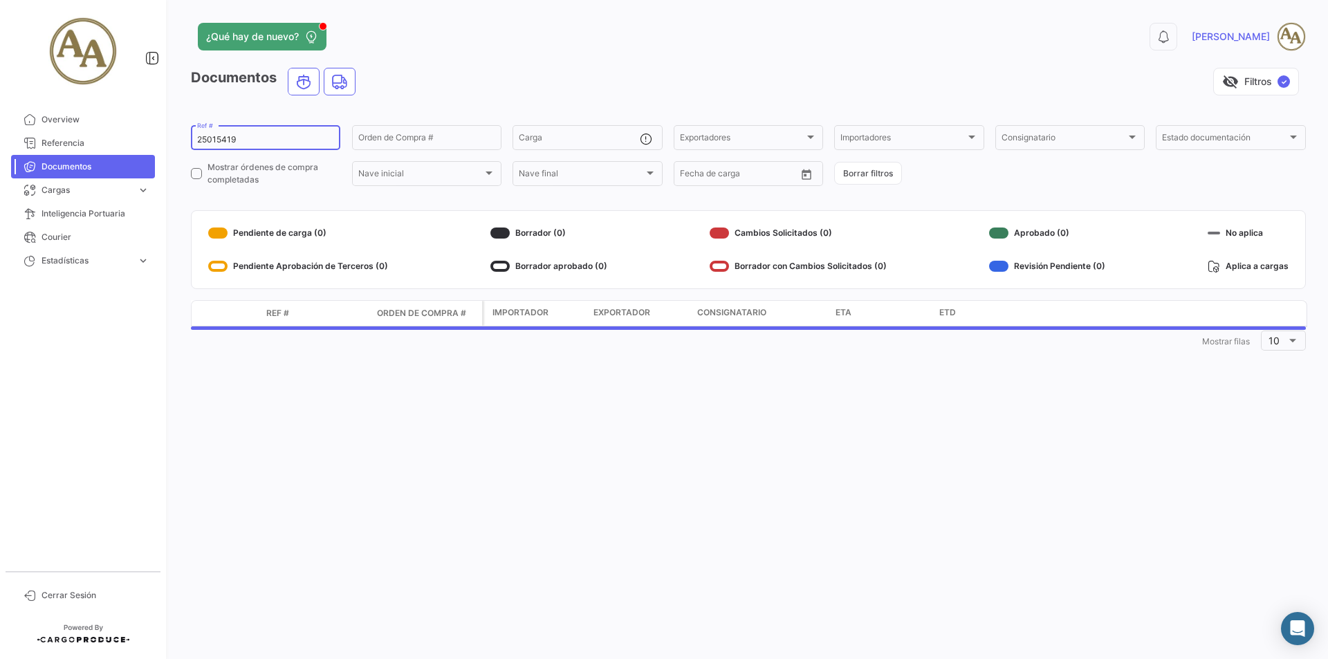
drag, startPoint x: 264, startPoint y: 140, endPoint x: 175, endPoint y: 139, distance: 89.2
click at [175, 139] on div "¿Qué hay de nuevo? 0 [PERSON_NAME] Documentos visibility_off Filtros ✓ 25015419…" at bounding box center [748, 329] width 1159 height 659
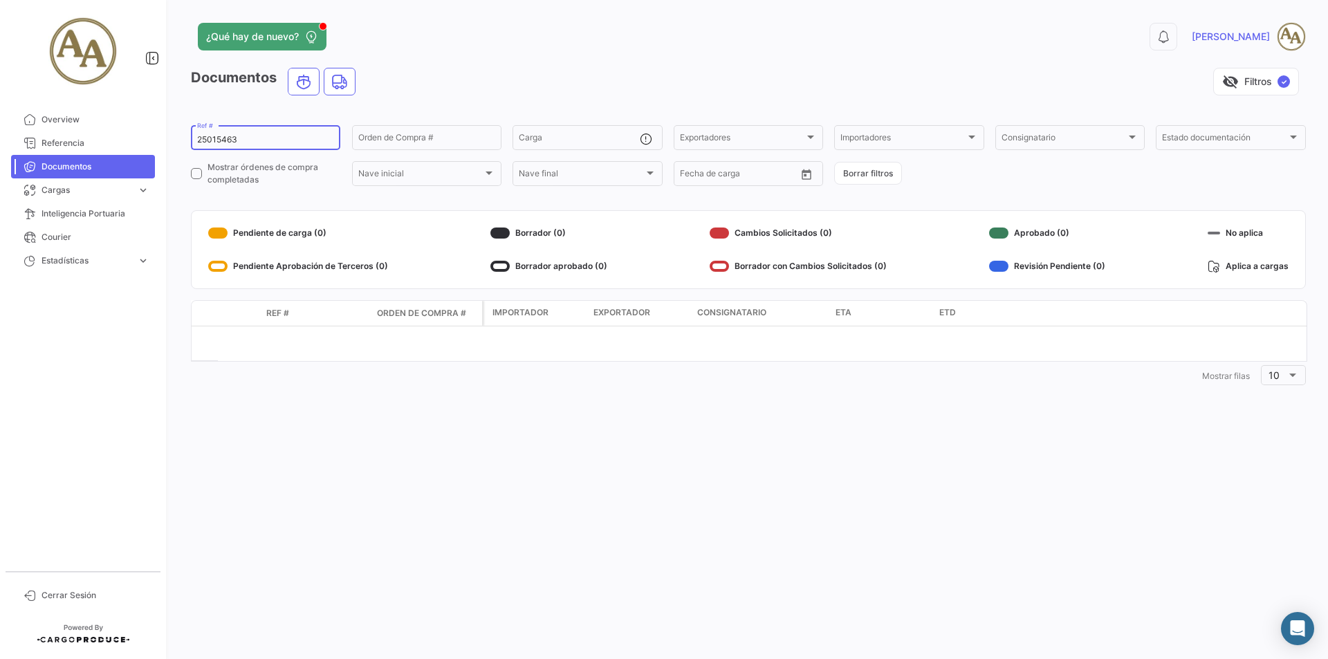
click at [250, 135] on input "25015463" at bounding box center [265, 140] width 137 height 10
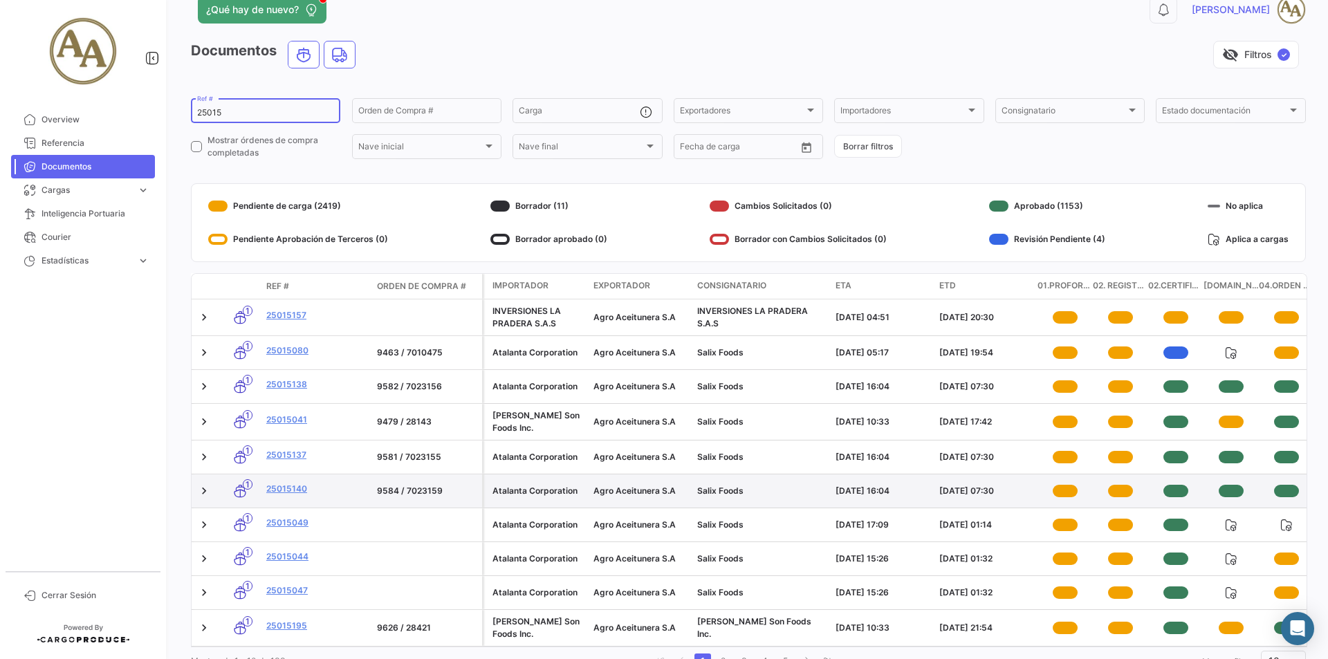
scroll to position [81, 0]
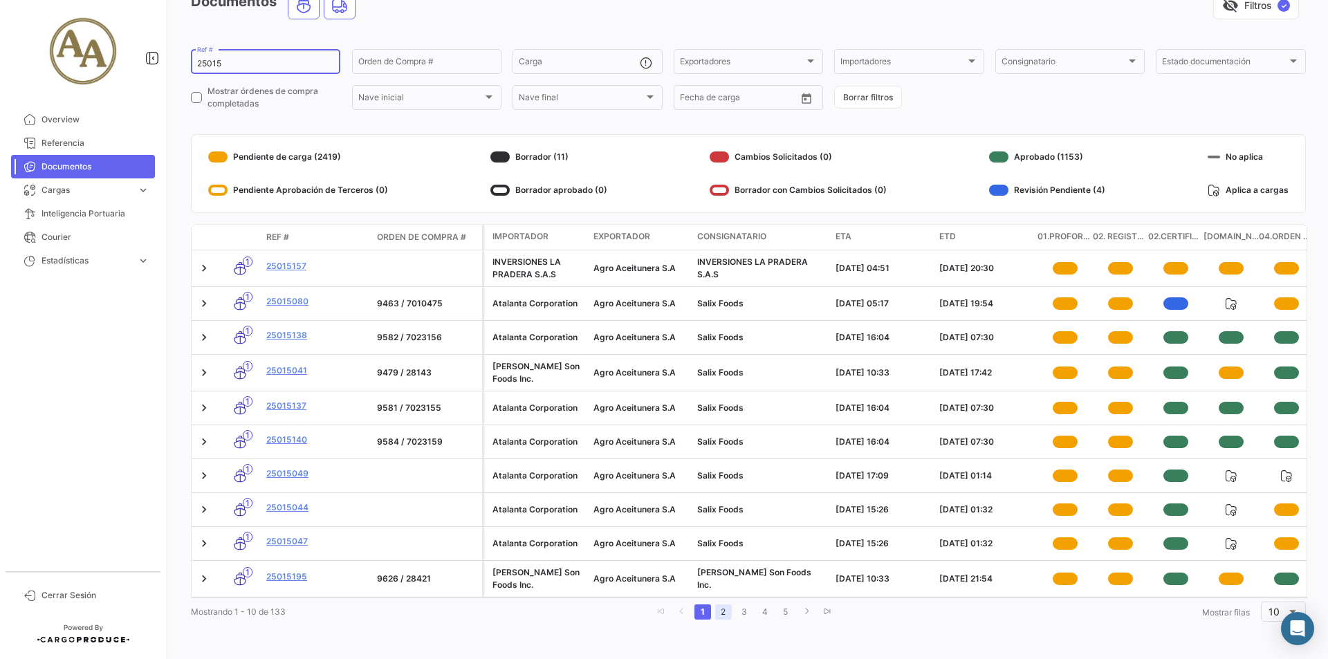
type input "25015"
click at [718, 613] on link "2" at bounding box center [723, 612] width 17 height 15
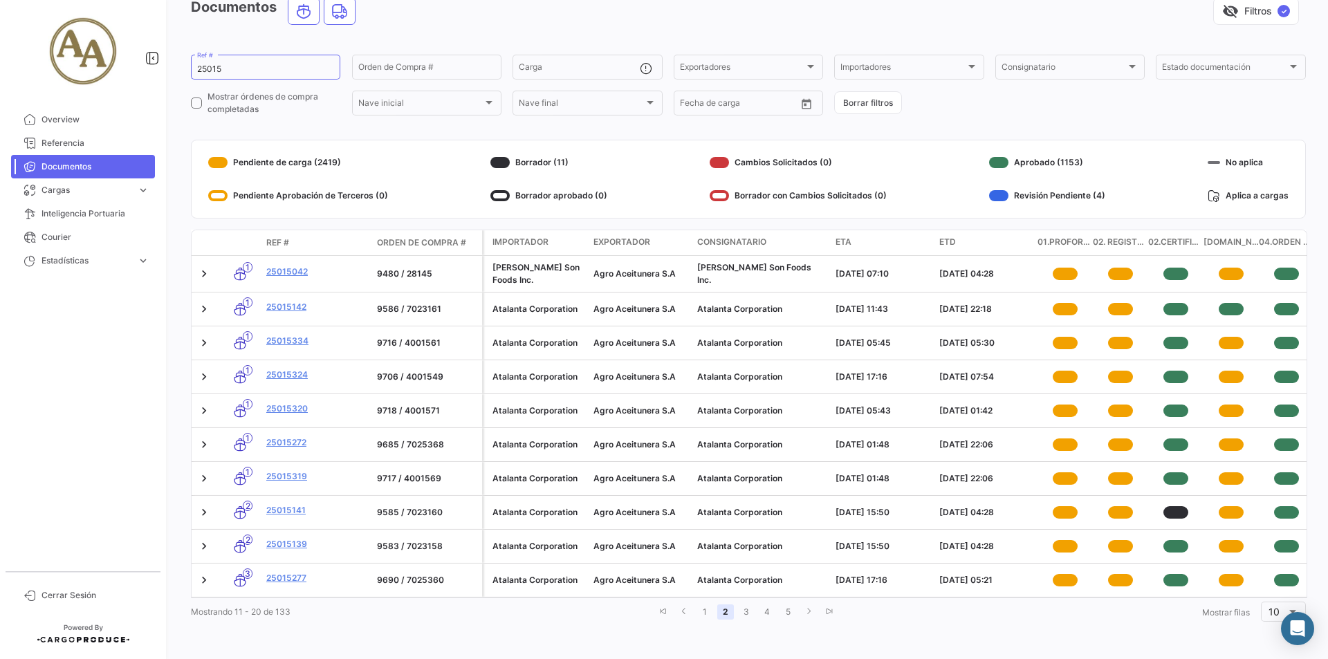
scroll to position [78, 0]
click at [703, 618] on link "1" at bounding box center [704, 612] width 17 height 15
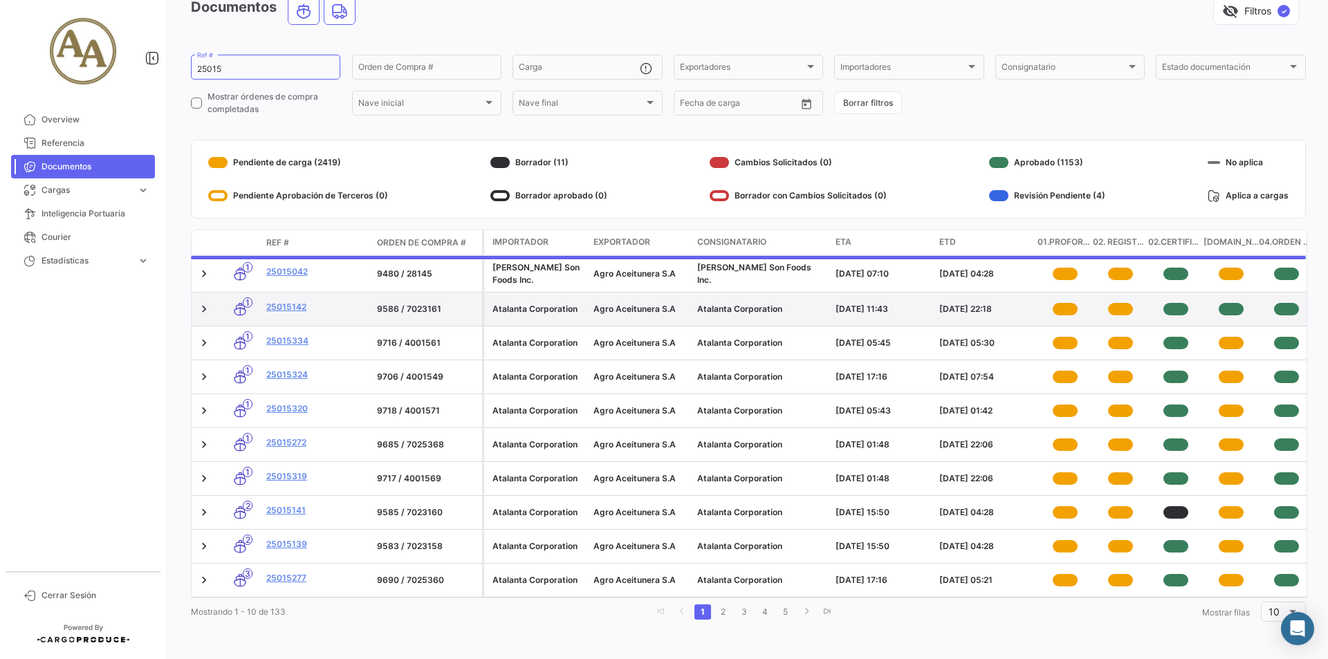
scroll to position [81, 0]
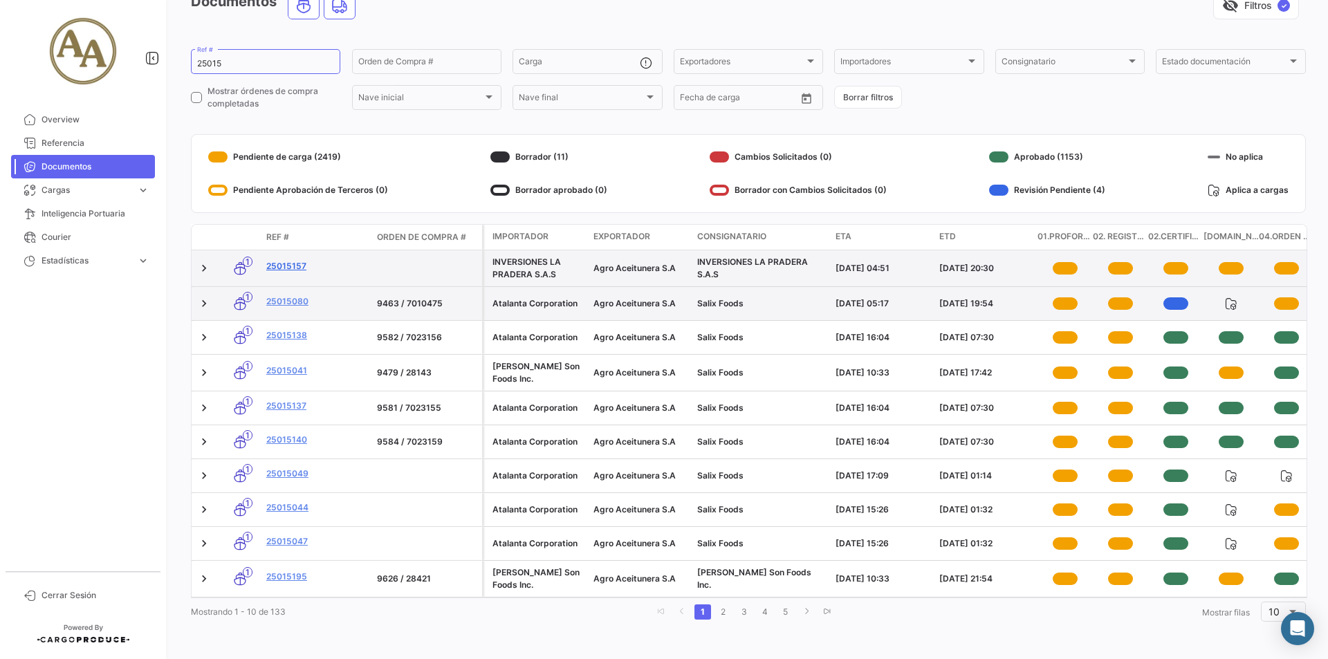
click at [281, 260] on link "25015157" at bounding box center [316, 266] width 100 height 12
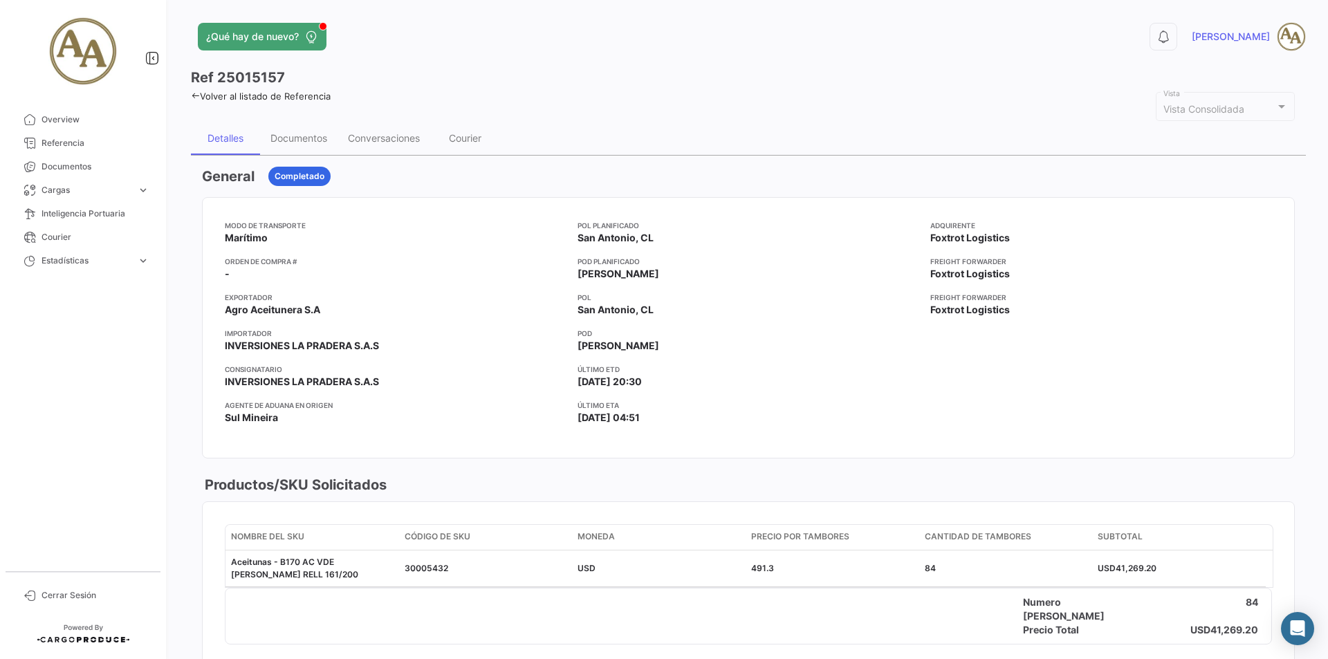
click at [198, 95] on icon at bounding box center [195, 95] width 9 height 9
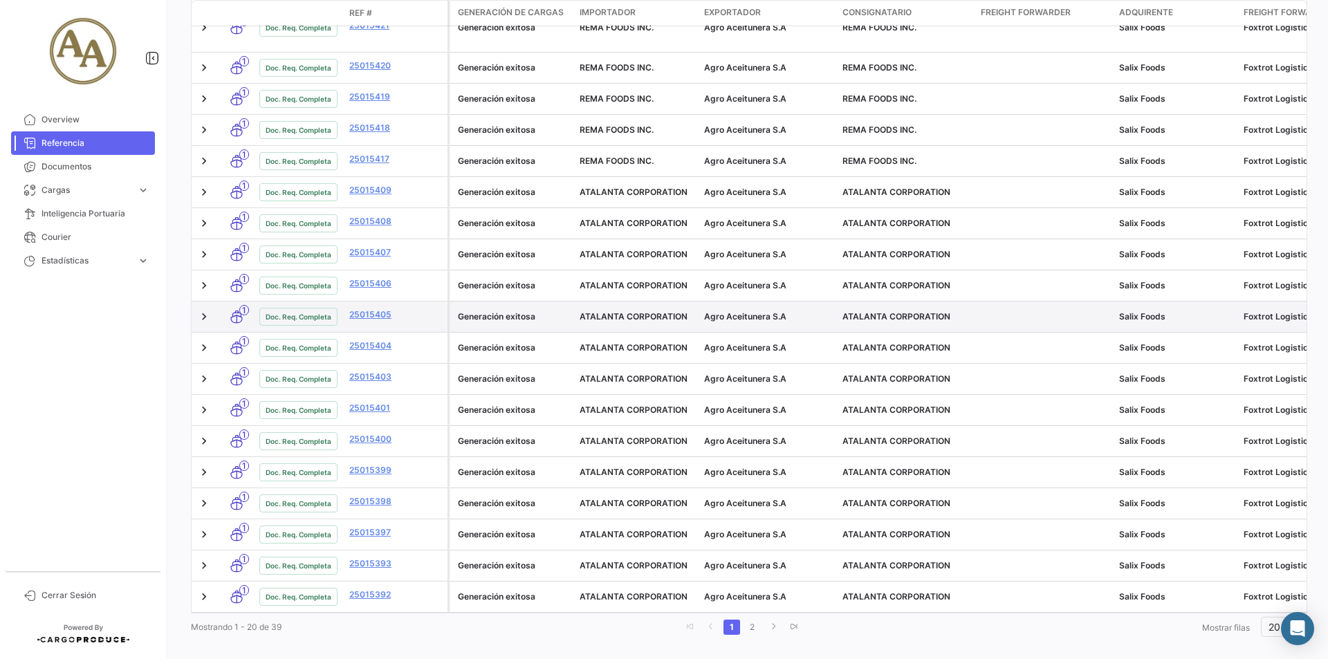
scroll to position [415, 0]
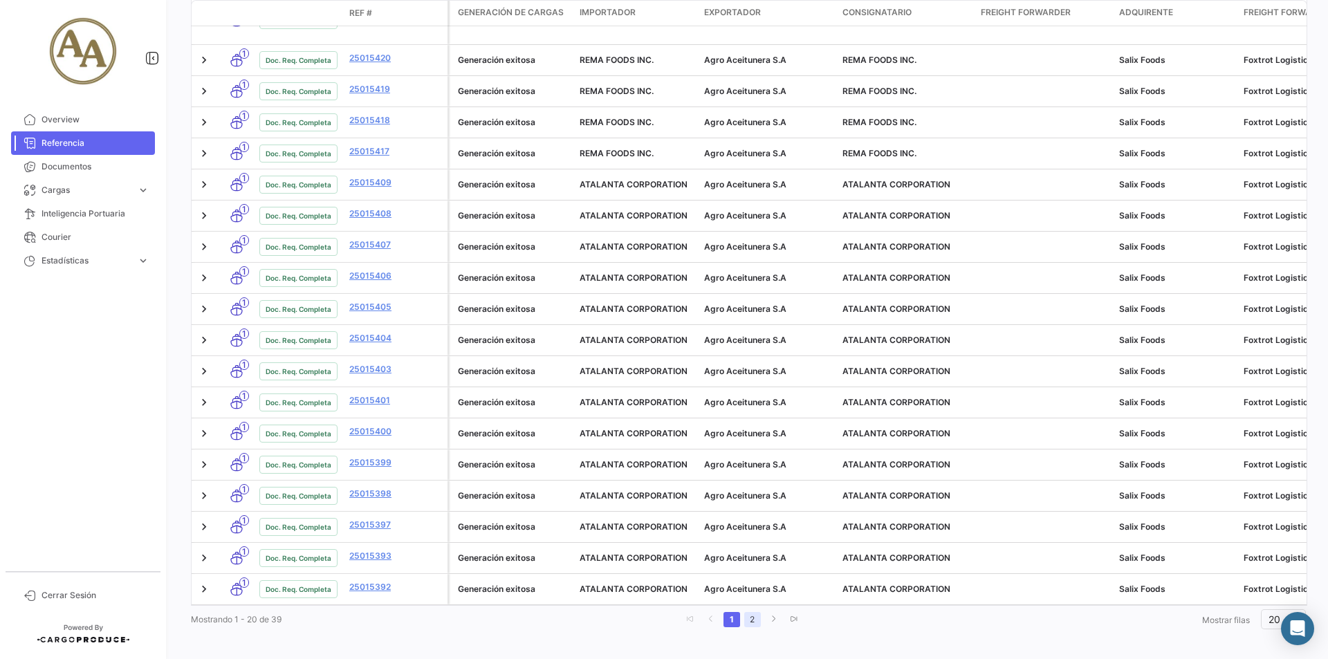
click at [746, 612] on link "2" at bounding box center [752, 619] width 17 height 15
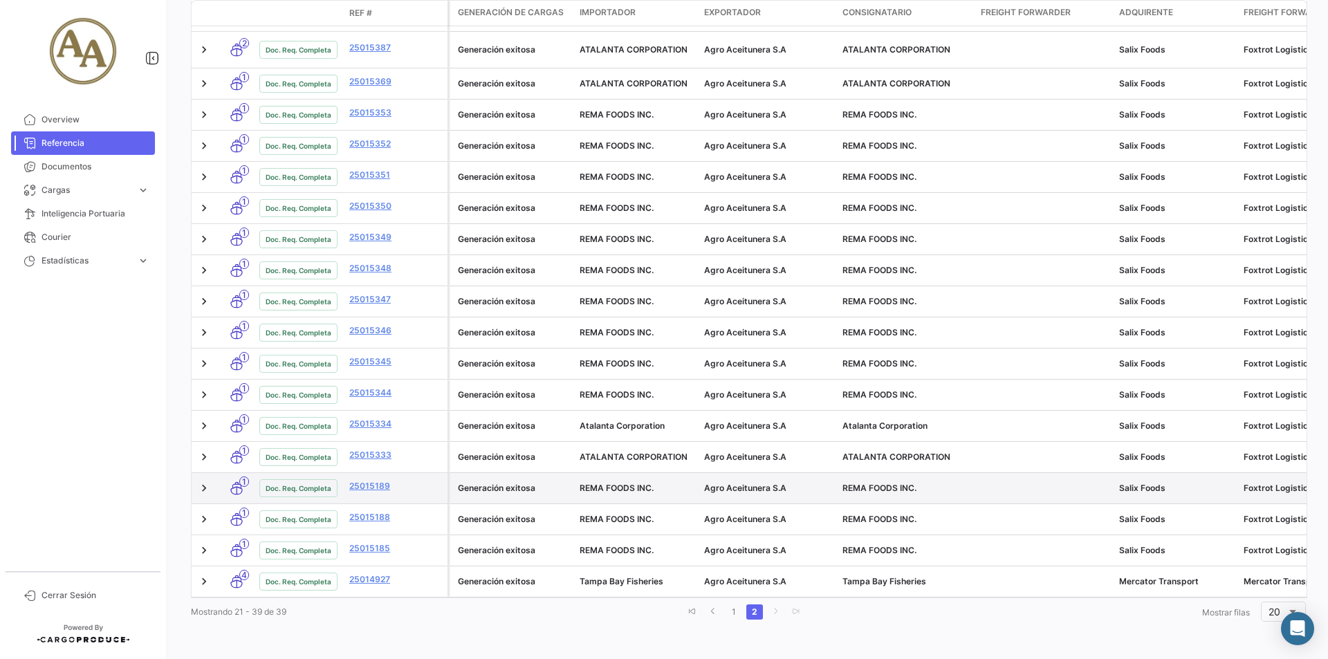
scroll to position [107, 0]
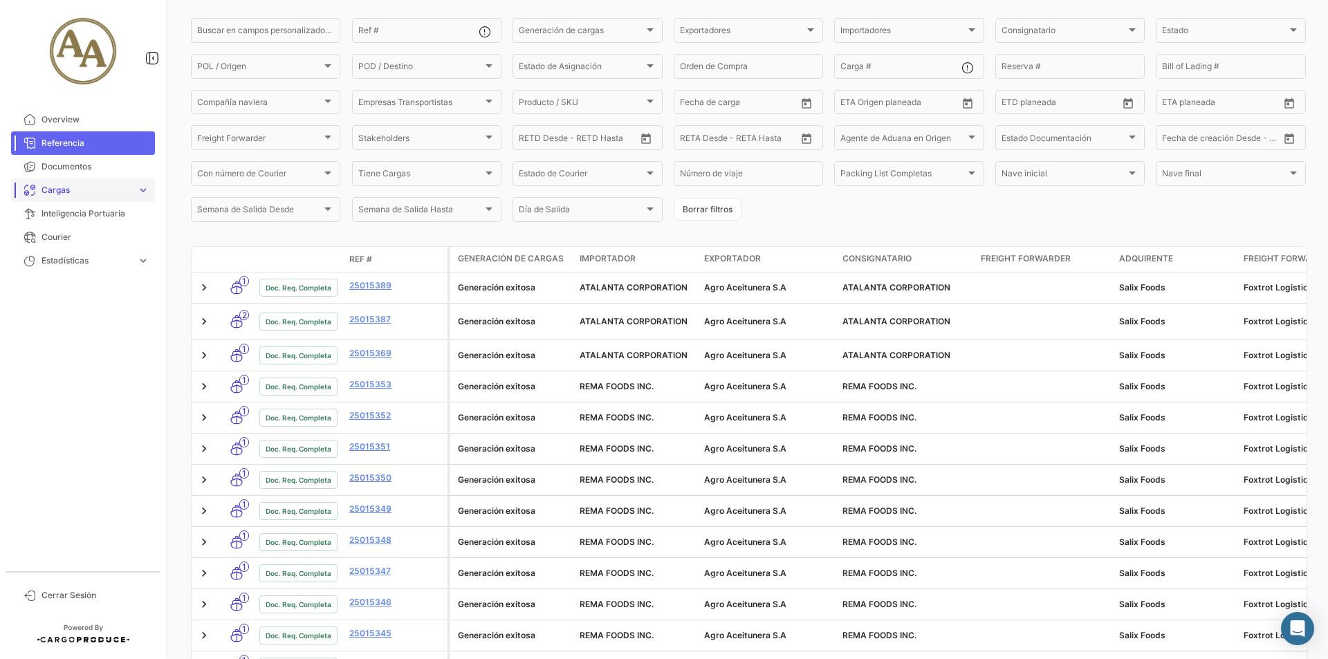
click at [83, 190] on span "Cargas" at bounding box center [86, 190] width 90 height 12
click at [93, 244] on span "Cargas Terrestres" at bounding box center [71, 243] width 71 height 12
